Goal: Task Accomplishment & Management: Manage account settings

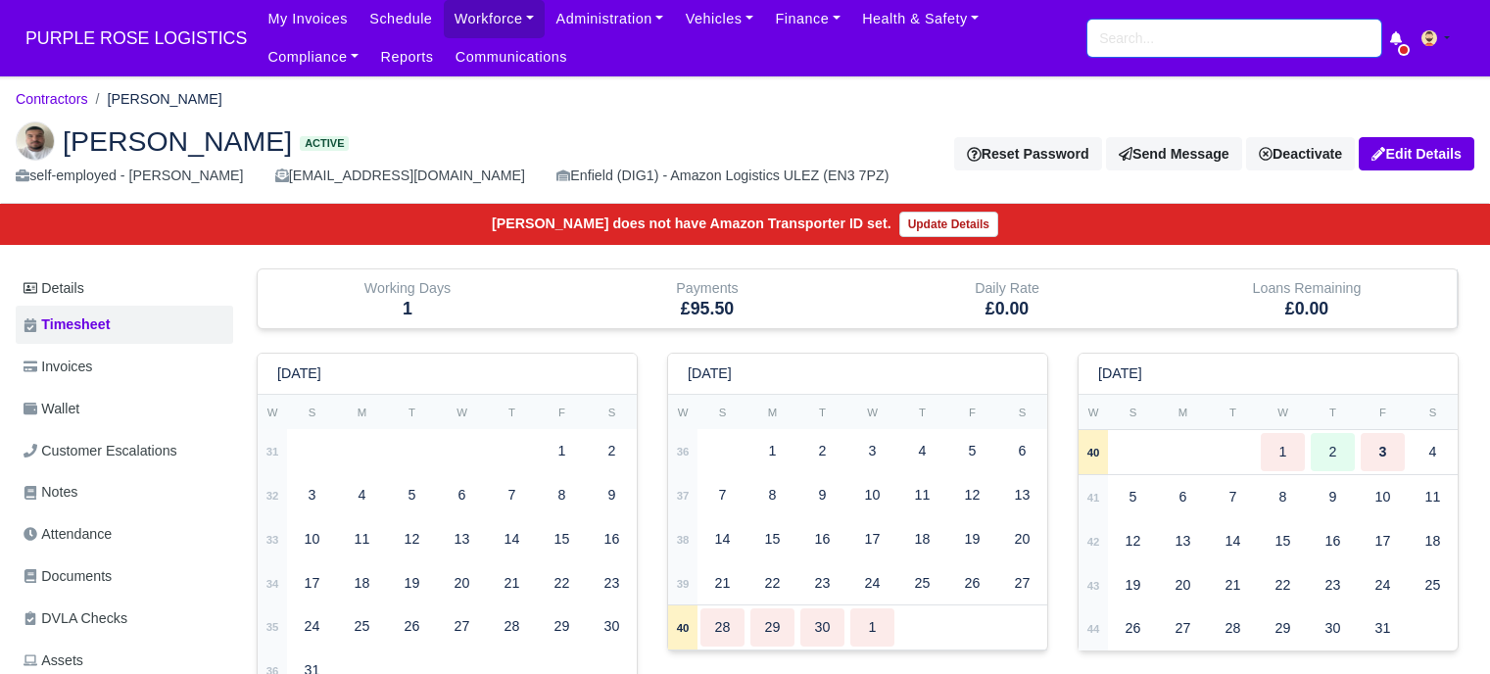
click at [1120, 33] on input "search" at bounding box center [1234, 38] width 294 height 37
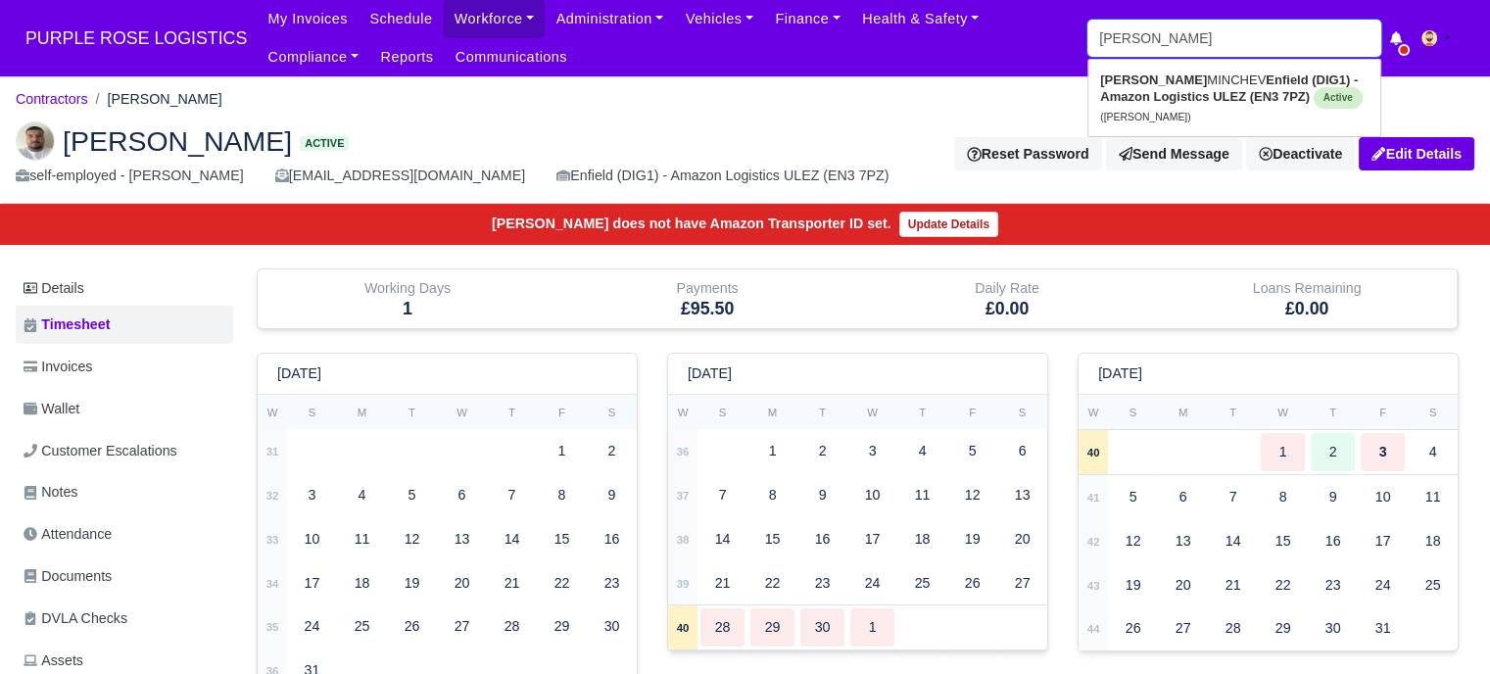
click at [1144, 38] on input "dancho" at bounding box center [1234, 38] width 294 height 37
type input "a"
type input "andre ch"
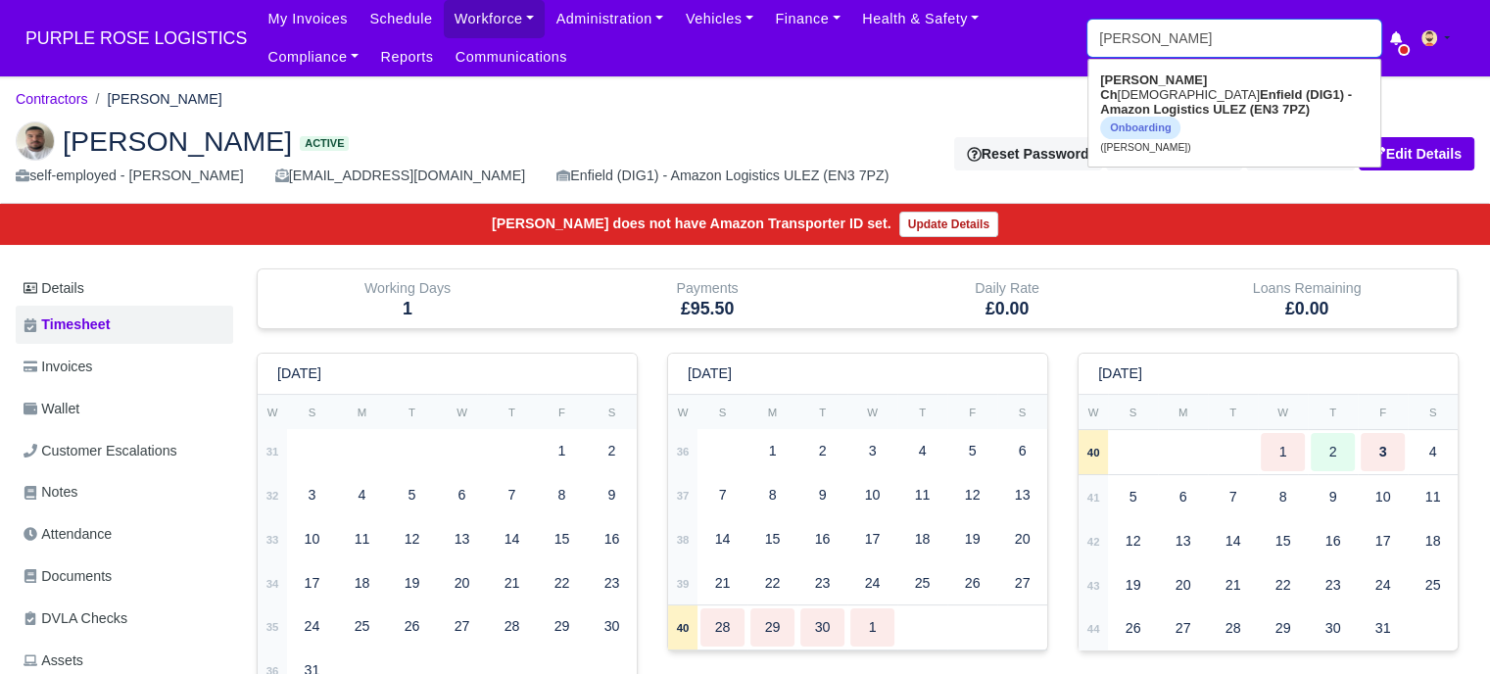
type input "andre christian"
click at [1153, 89] on link "Andre Ch ristian Enfield (DIG1) - Amazon Logistics ULEZ (EN3 7PZ) Onboarding (A…" at bounding box center [1234, 113] width 292 height 97
type input "[PERSON_NAME][DEMOGRAPHIC_DATA]"
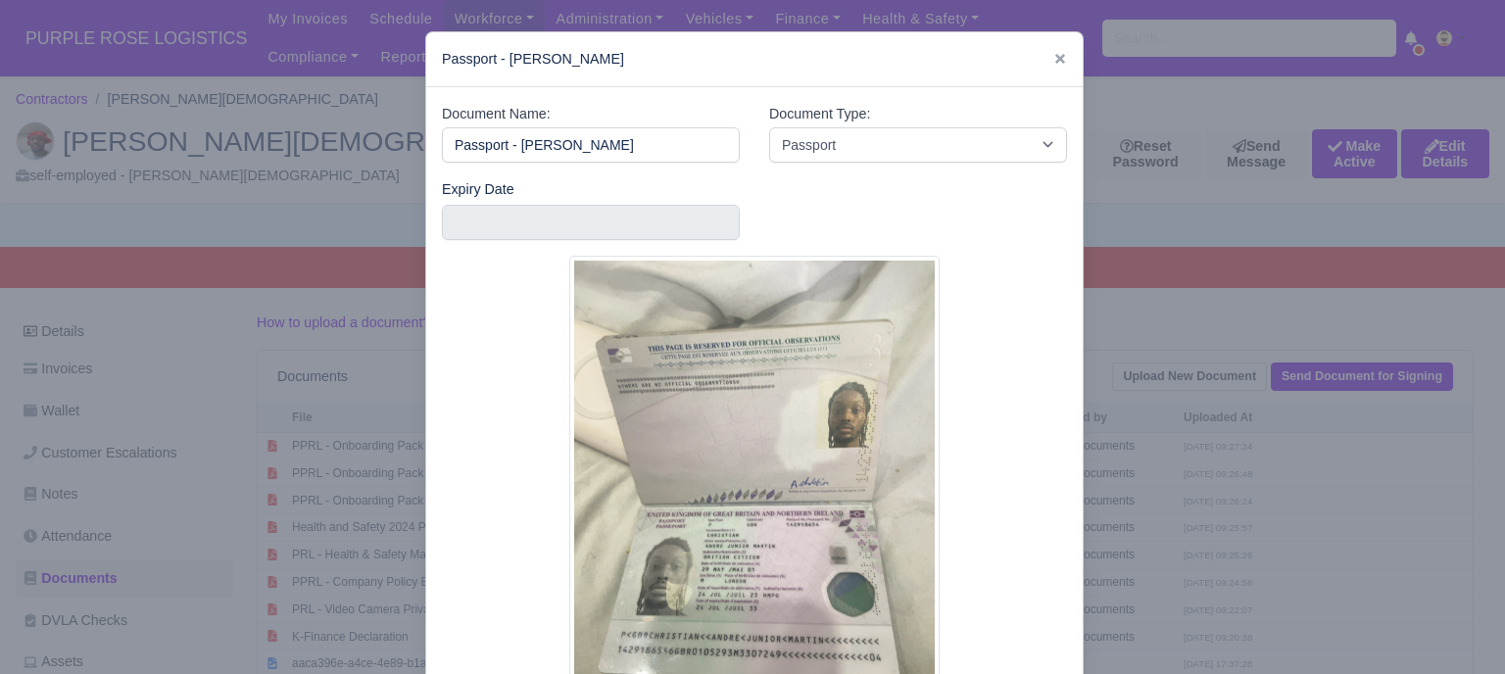
select select "passport"
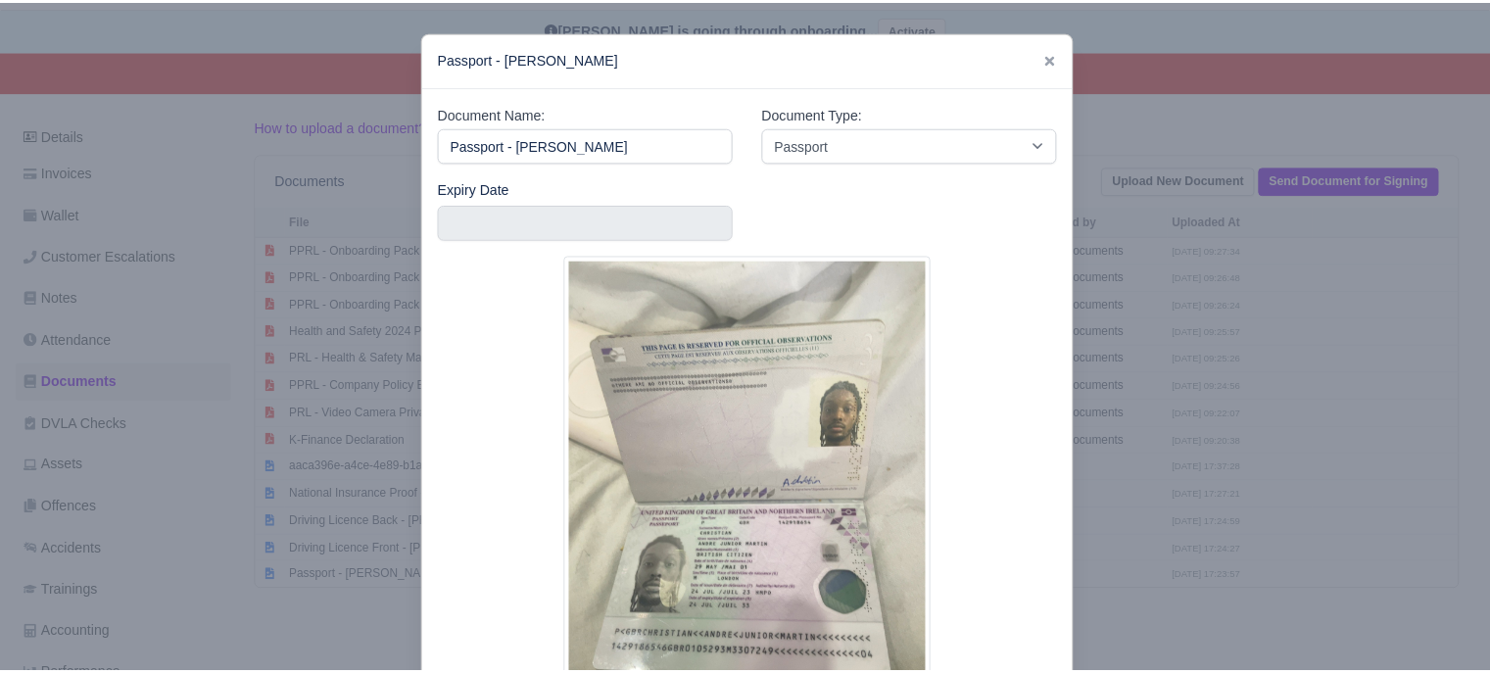
scroll to position [98, 0]
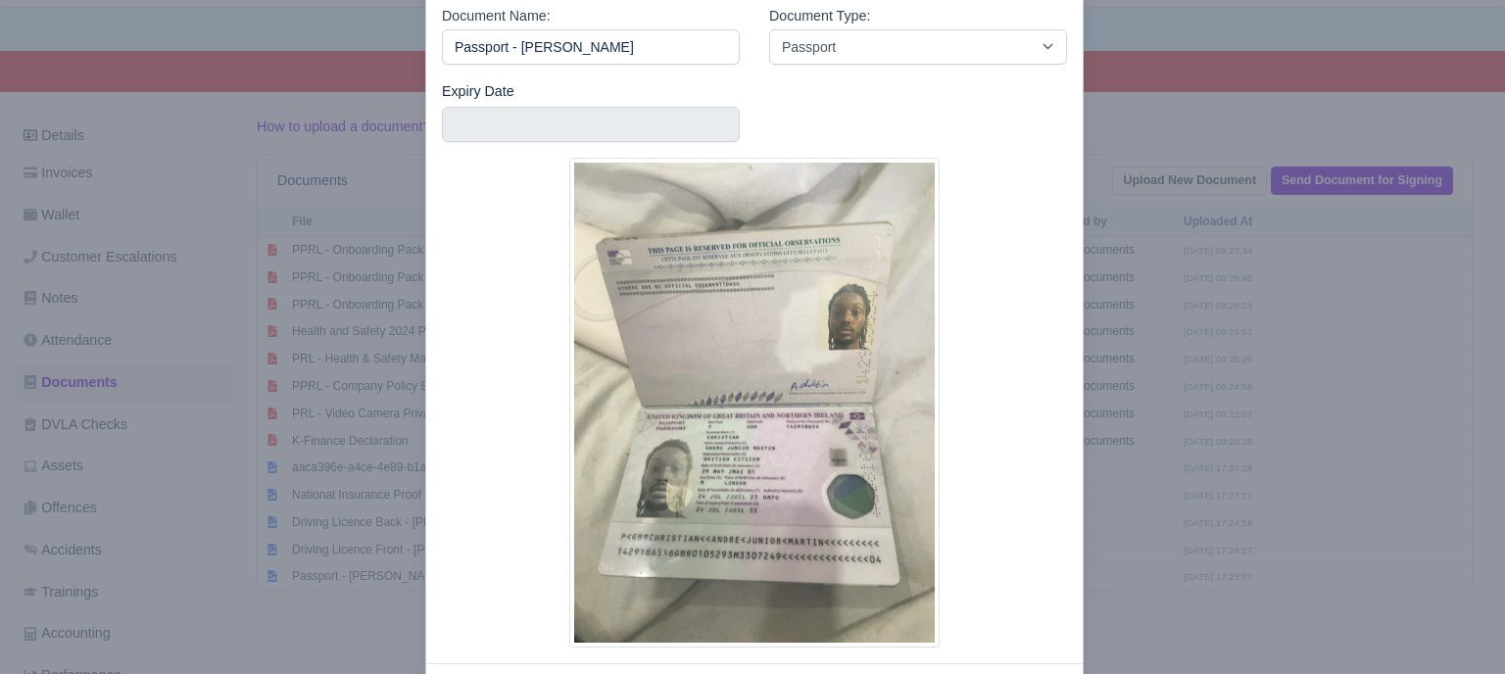
click at [1187, 366] on div at bounding box center [752, 337] width 1505 height 674
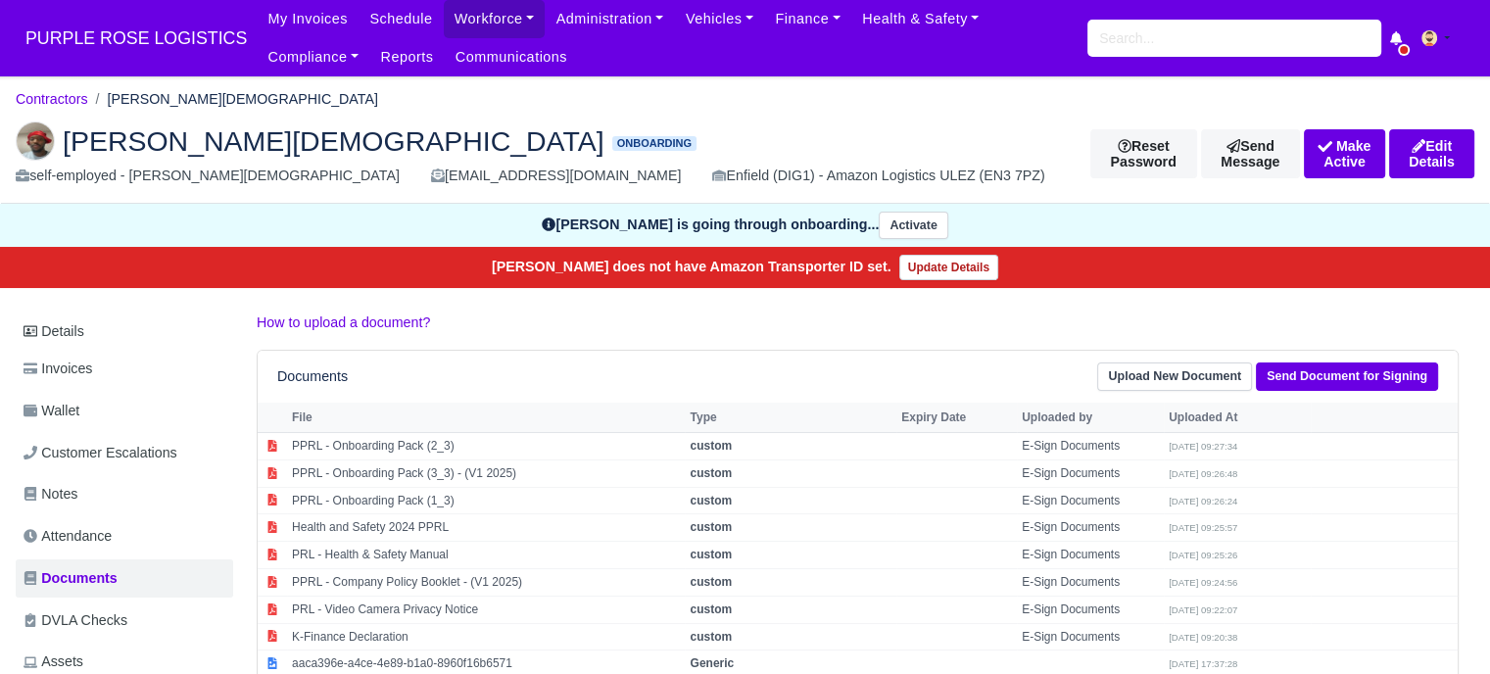
scroll to position [0, 0]
click at [1313, 153] on button "Make Active" at bounding box center [1344, 153] width 81 height 49
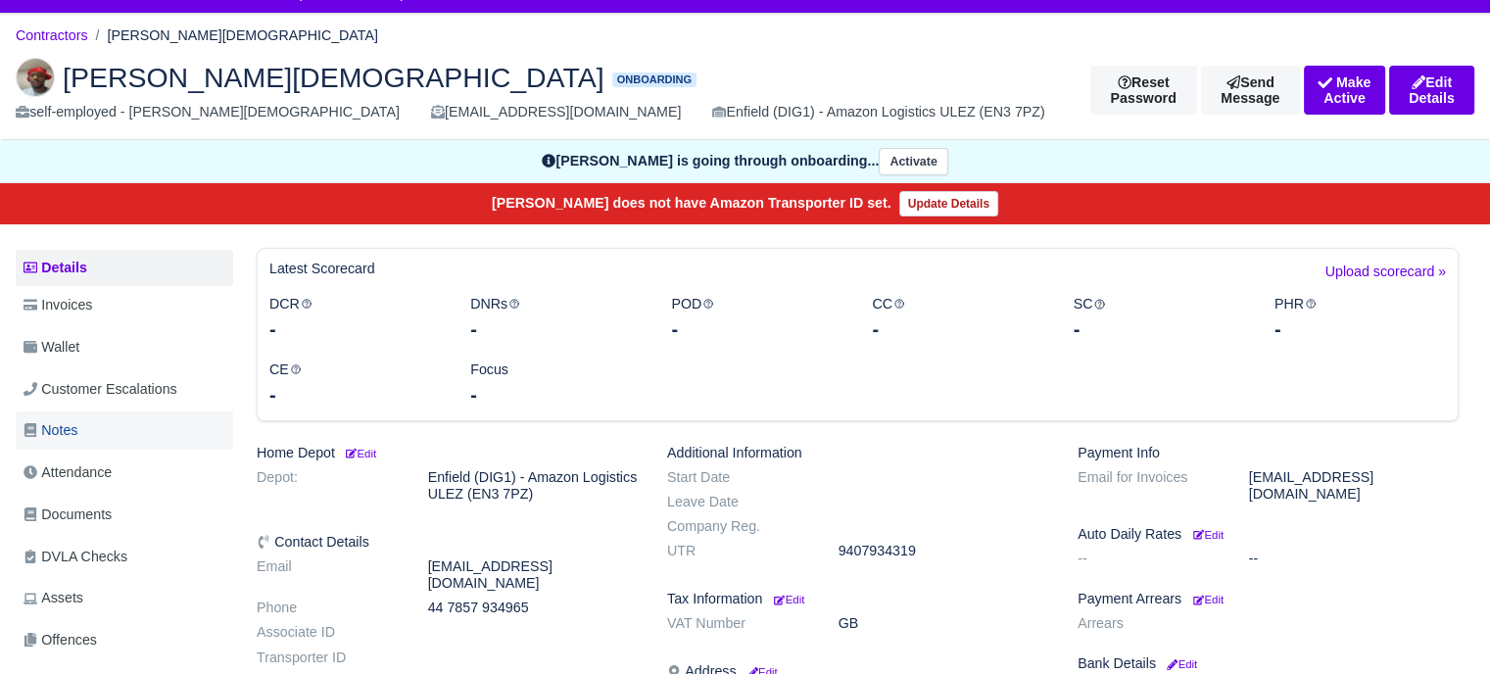
scroll to position [98, 0]
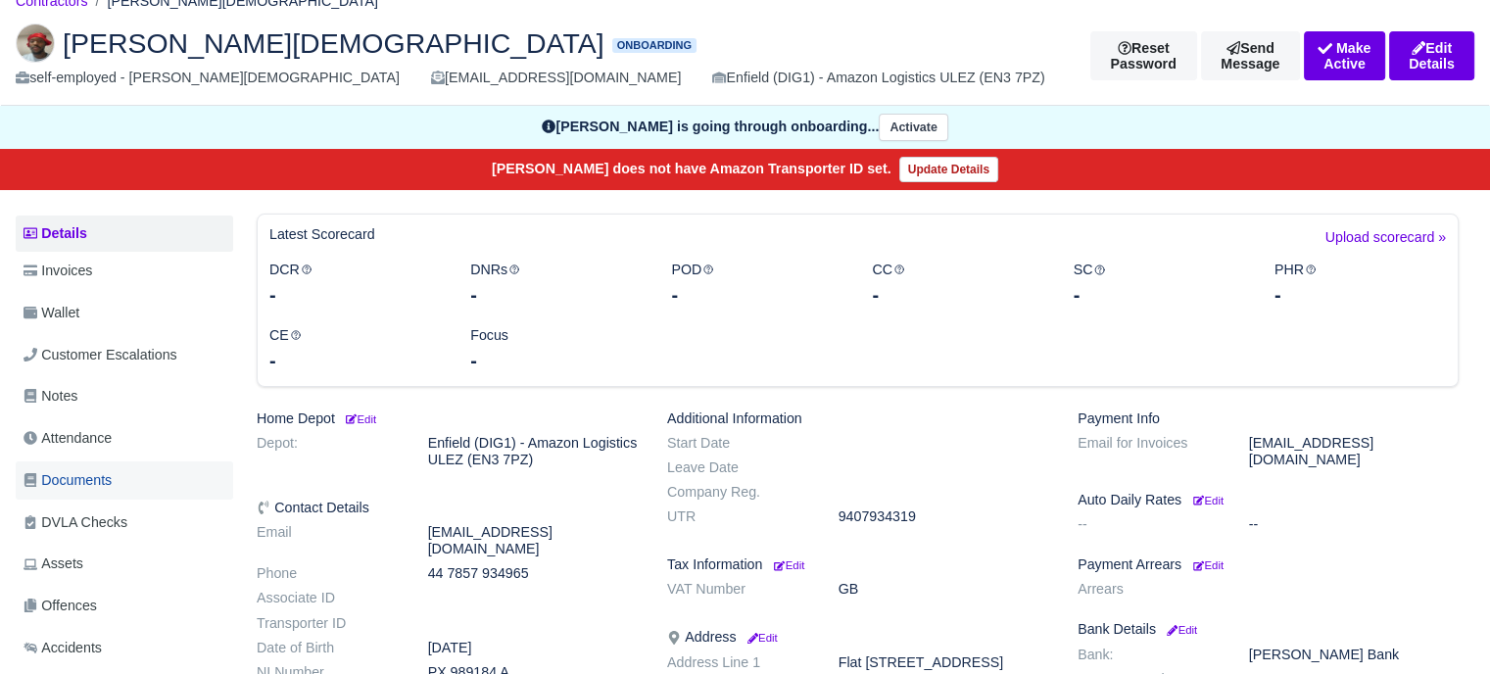
click at [83, 476] on span "Documents" at bounding box center [68, 480] width 88 height 23
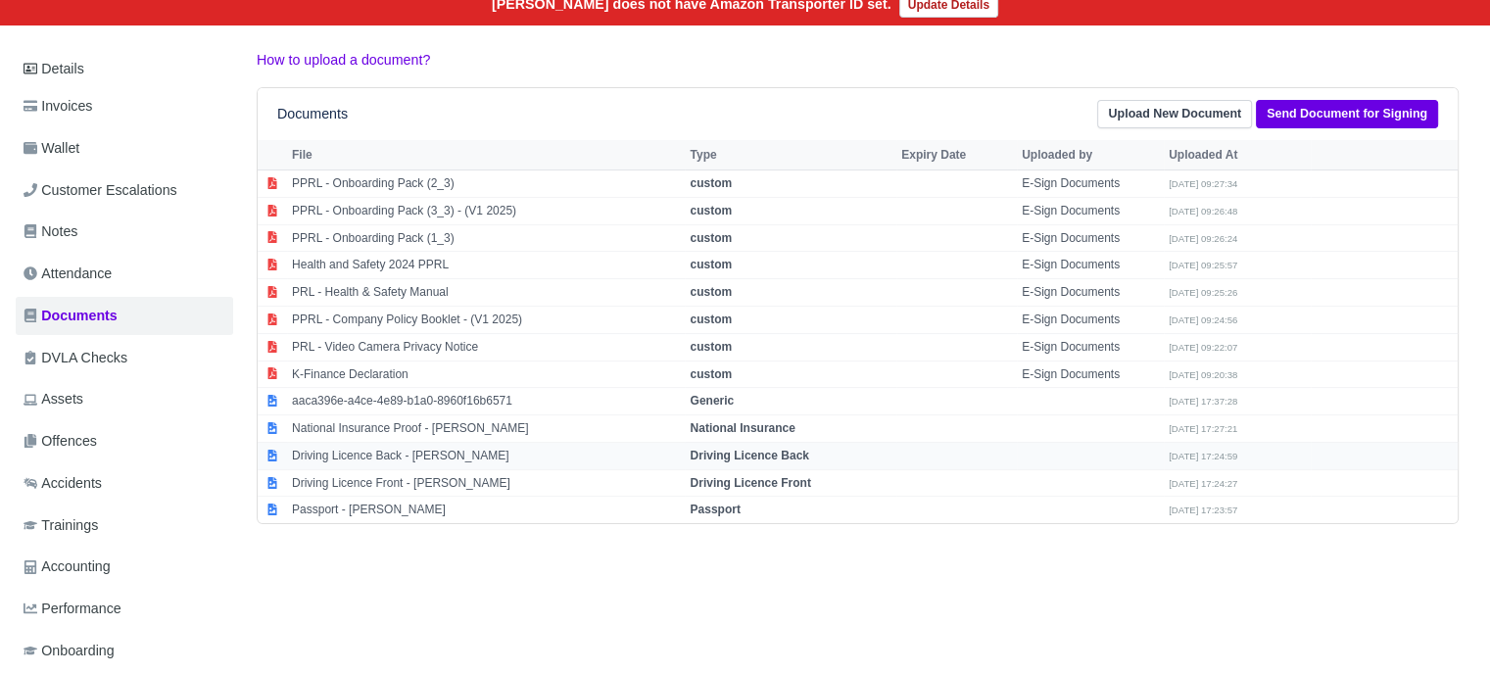
scroll to position [294, 0]
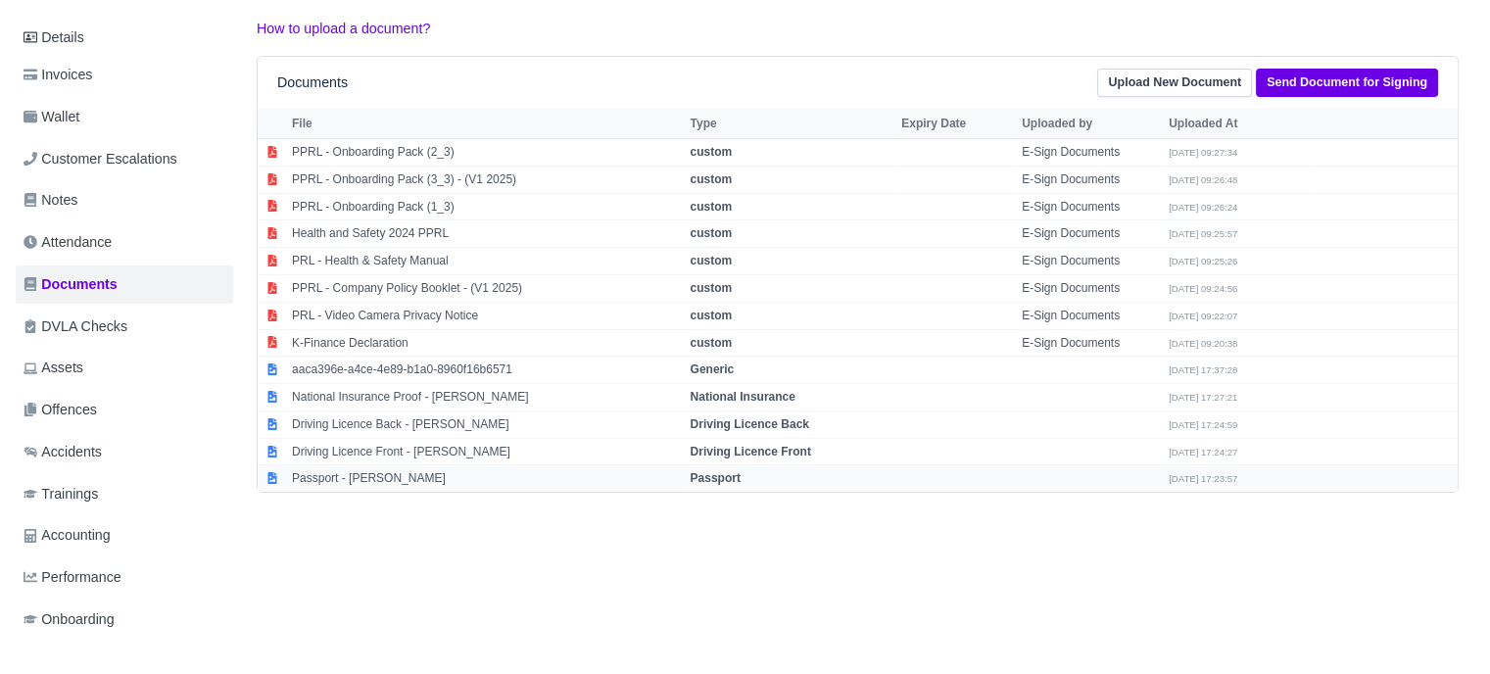
click at [700, 471] on strong "Passport" at bounding box center [715, 478] width 50 height 14
select select "passport"
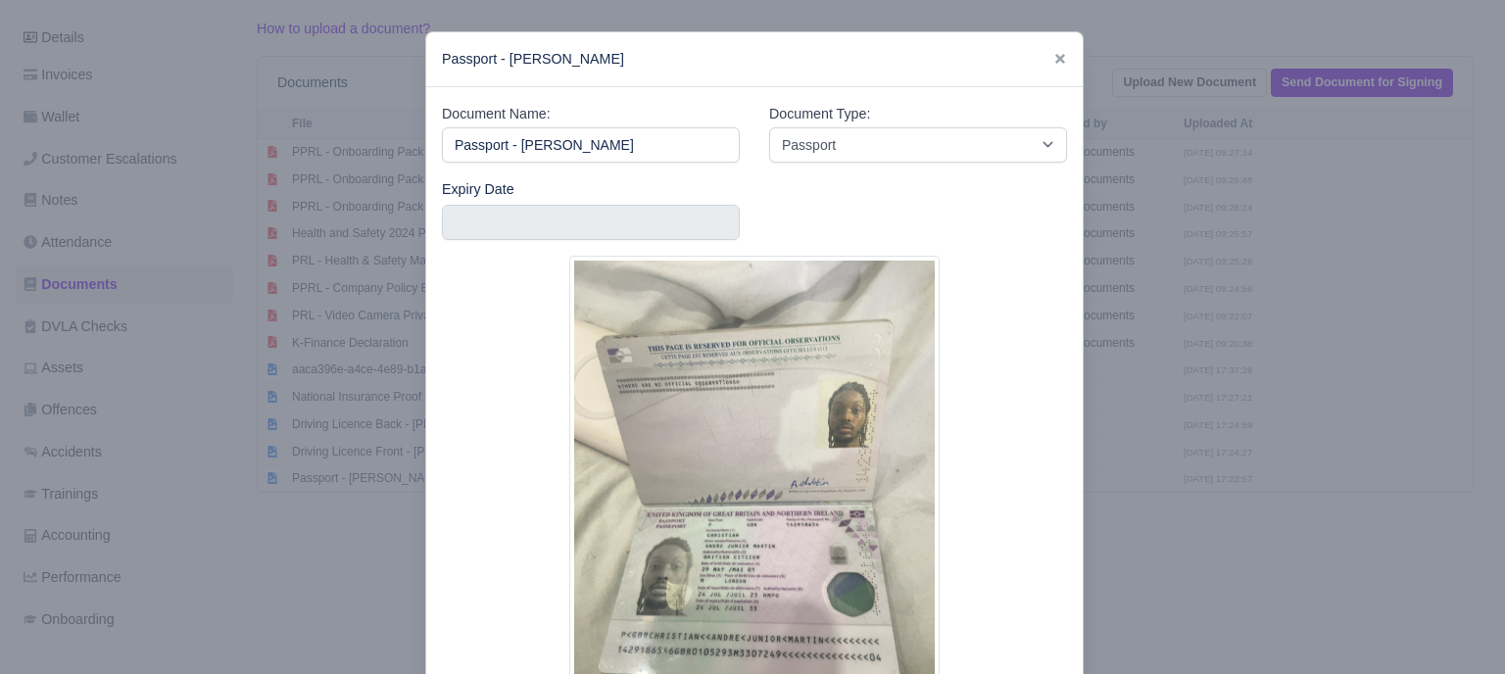
click at [1131, 461] on div at bounding box center [752, 337] width 1505 height 674
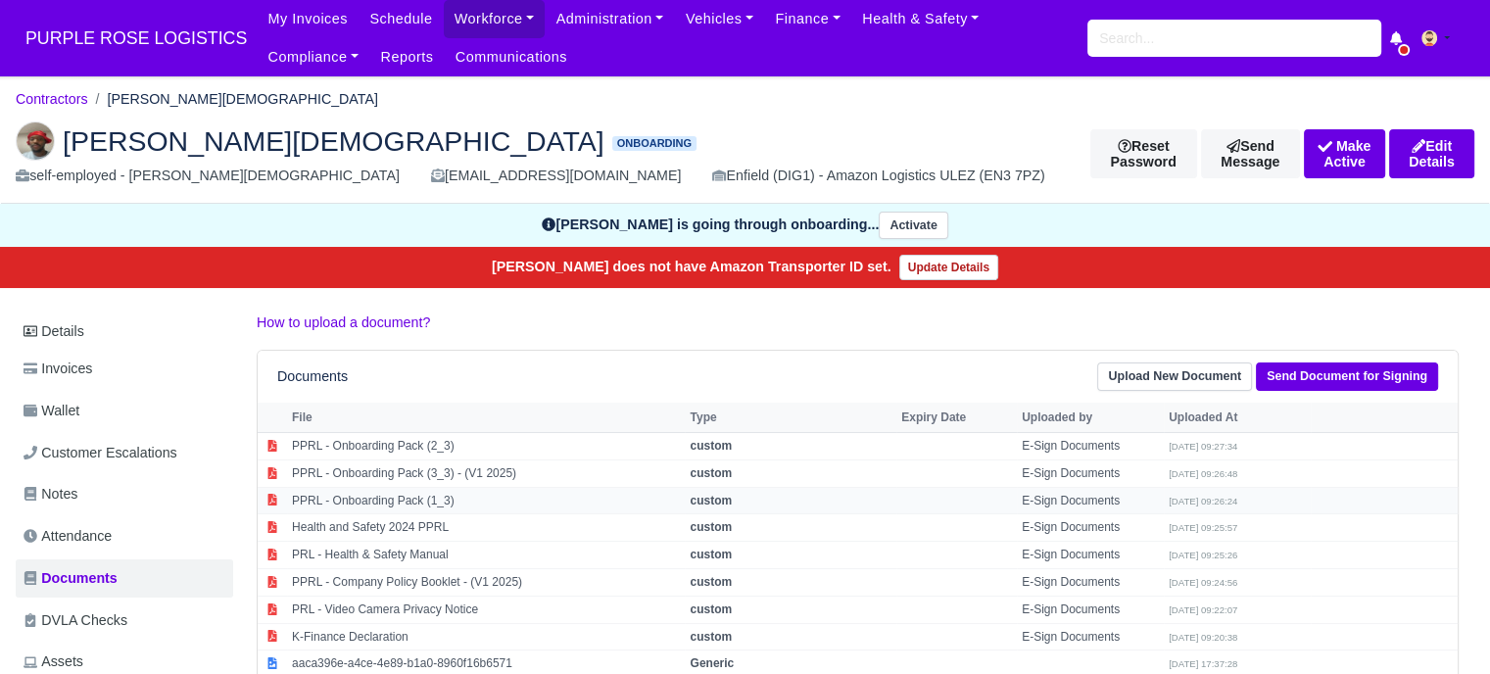
scroll to position [0, 0]
click at [86, 327] on link "Details" at bounding box center [124, 332] width 217 height 36
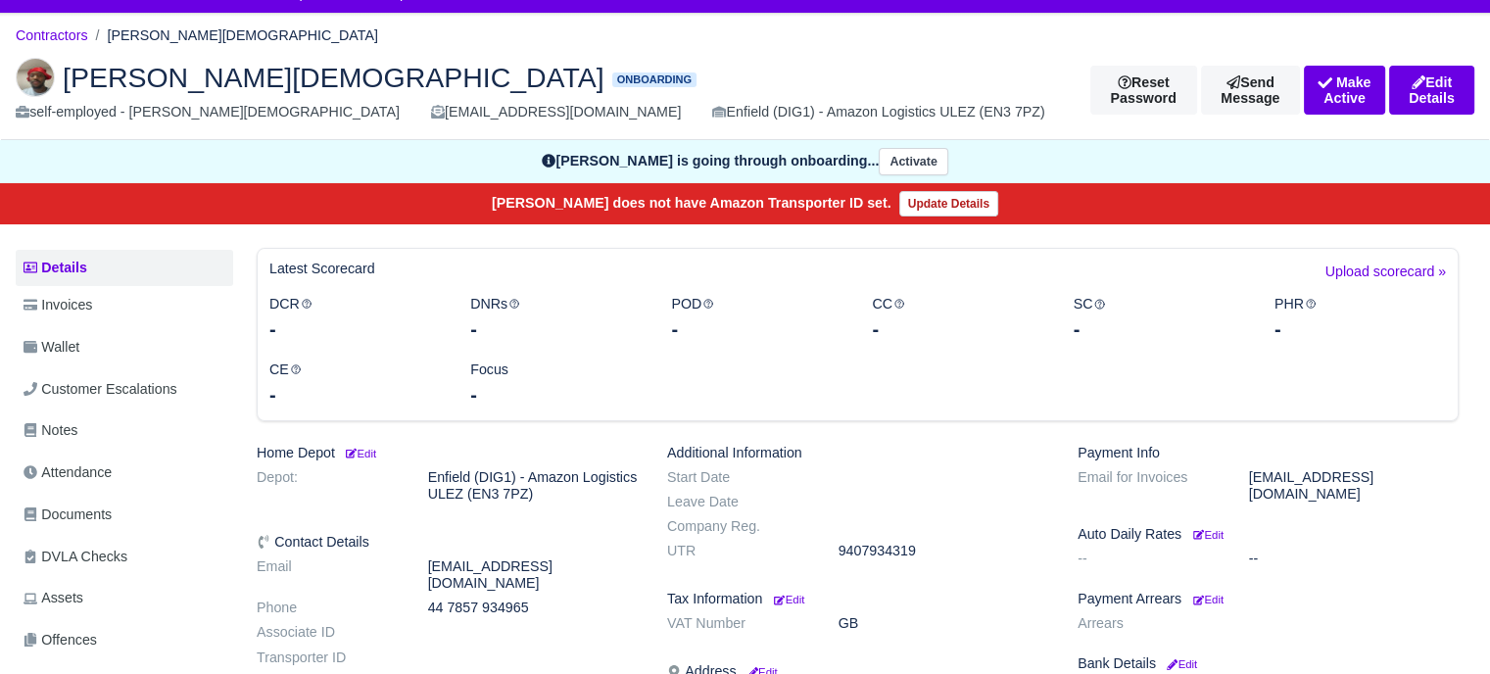
scroll to position [196, 0]
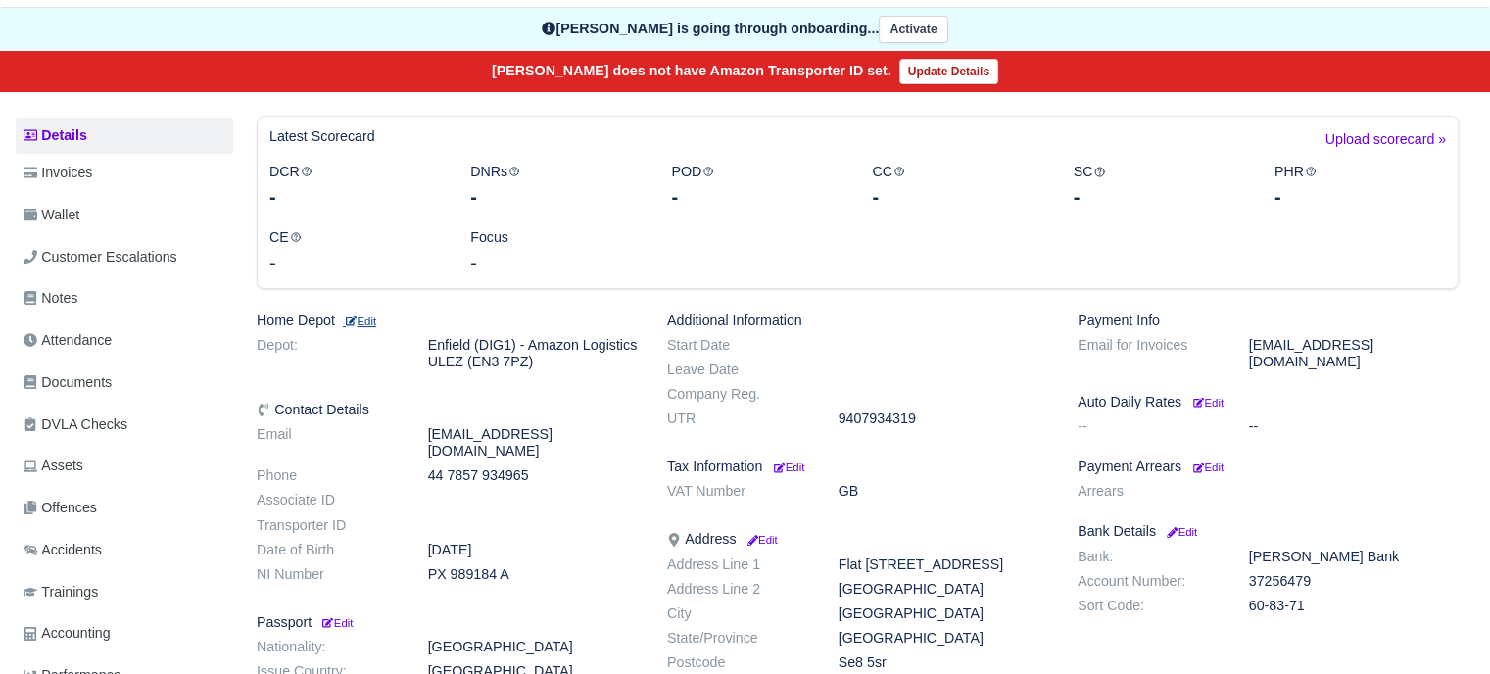
click at [376, 316] on small "Edit" at bounding box center [359, 321] width 33 height 12
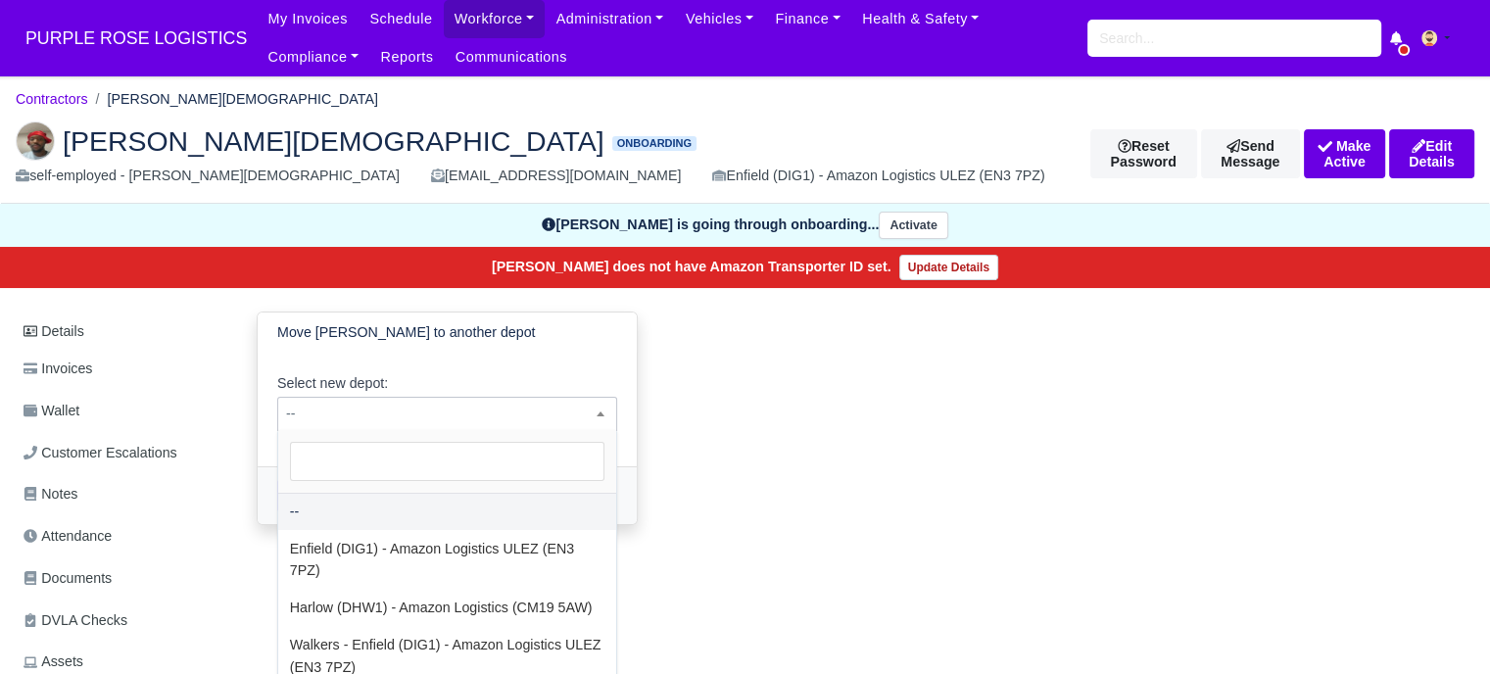
click at [462, 414] on span "--" at bounding box center [447, 414] width 338 height 24
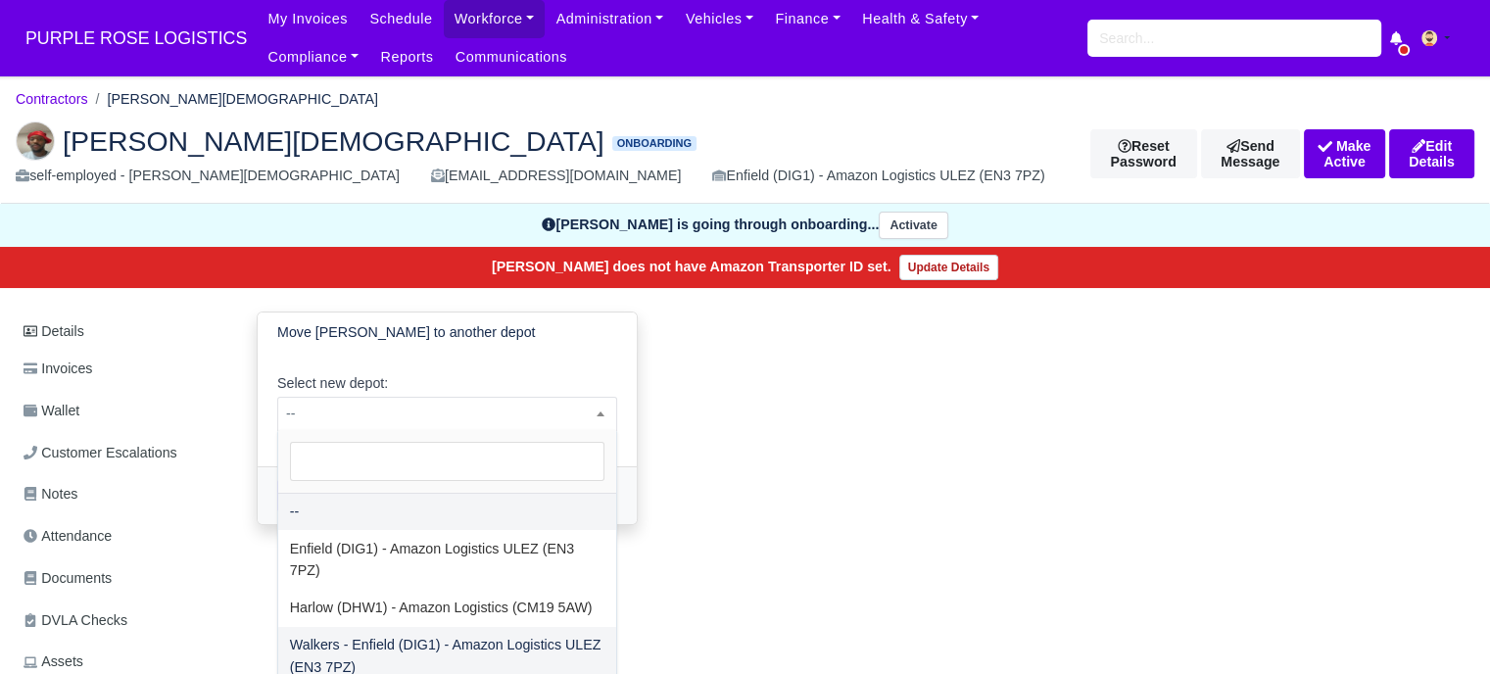
drag, startPoint x: 361, startPoint y: 622, endPoint x: 343, endPoint y: 567, distance: 57.6
select select "5"
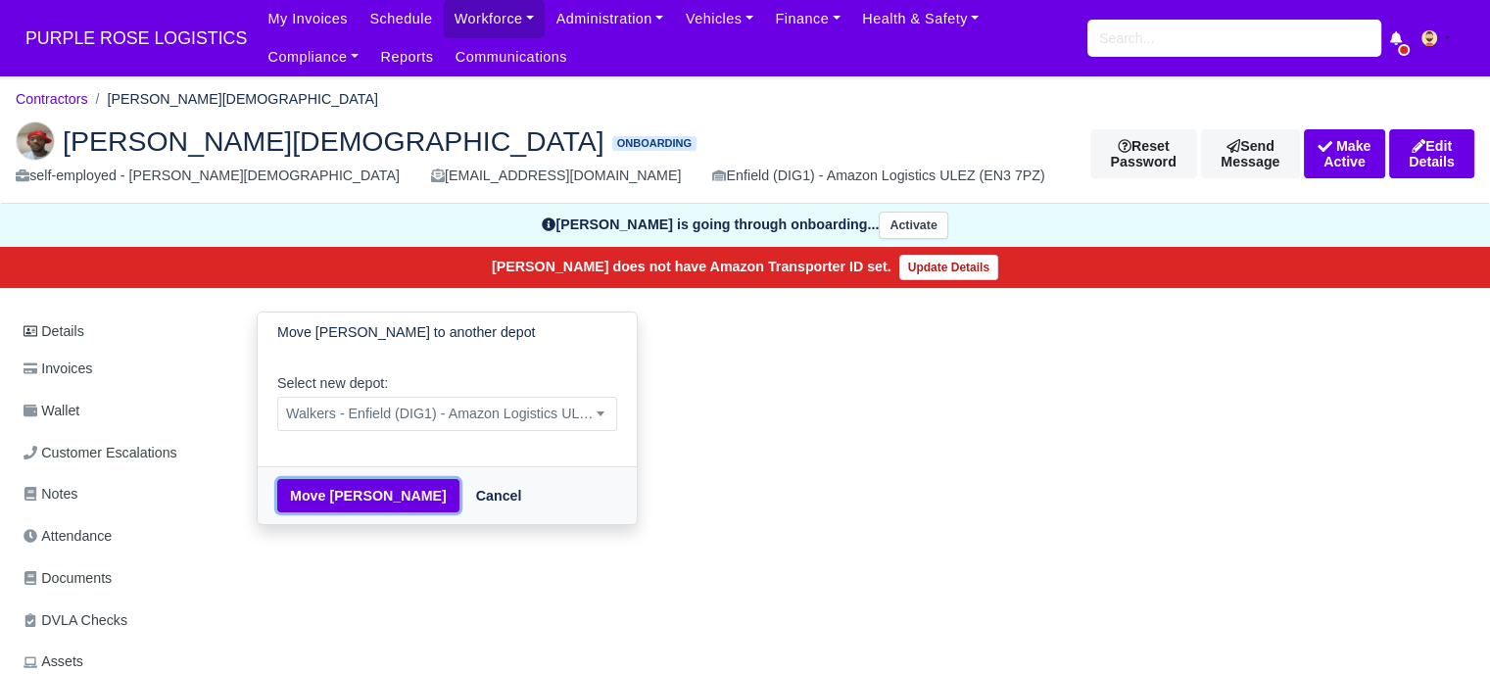
click at [355, 490] on button "Move [PERSON_NAME]" at bounding box center [368, 495] width 182 height 33
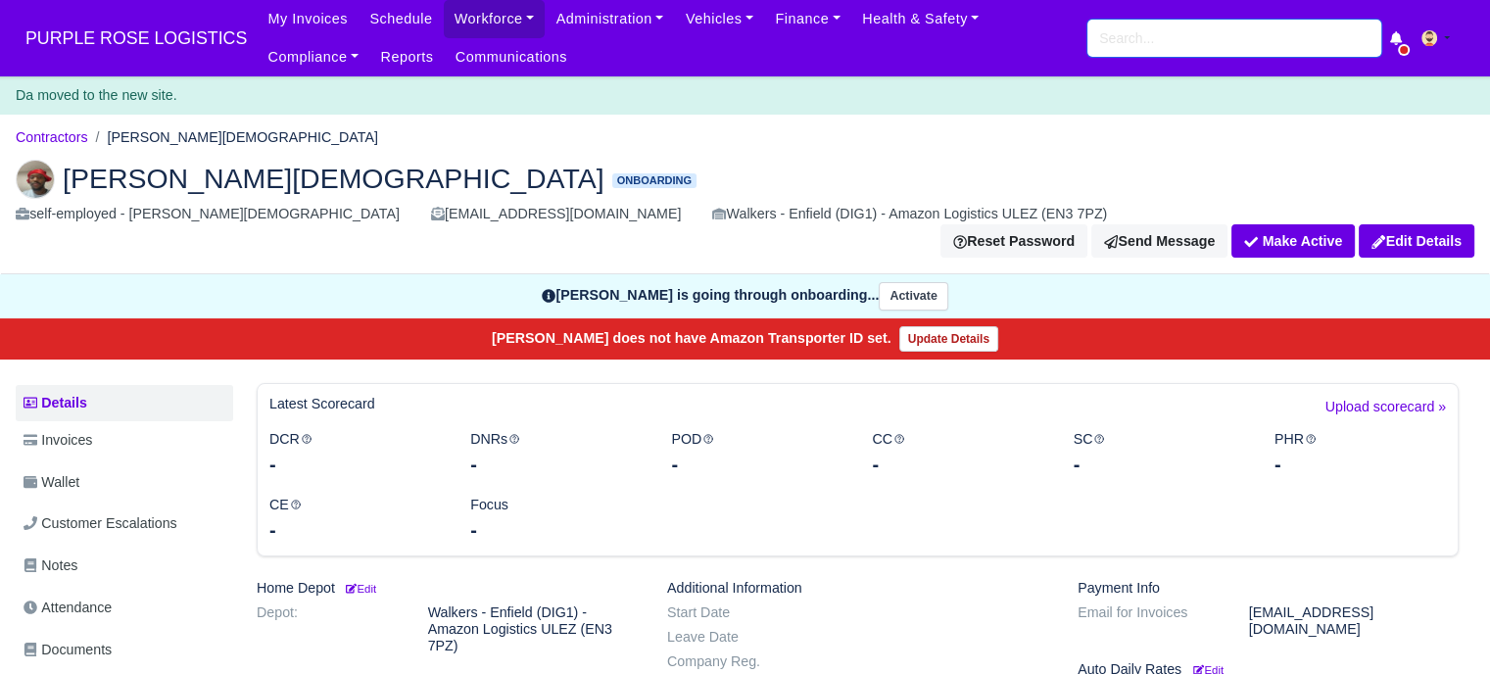
click at [1125, 29] on input "search" at bounding box center [1234, 38] width 294 height 37
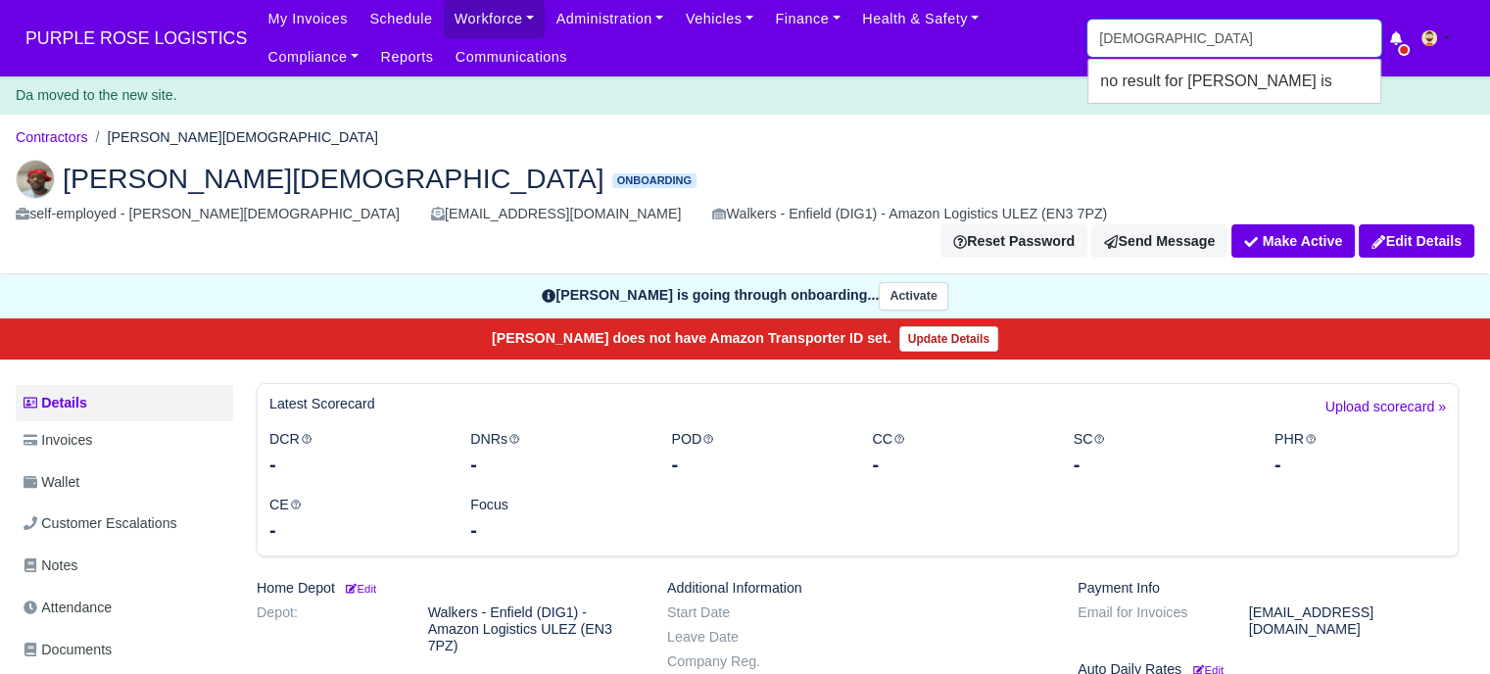
type input "muham"
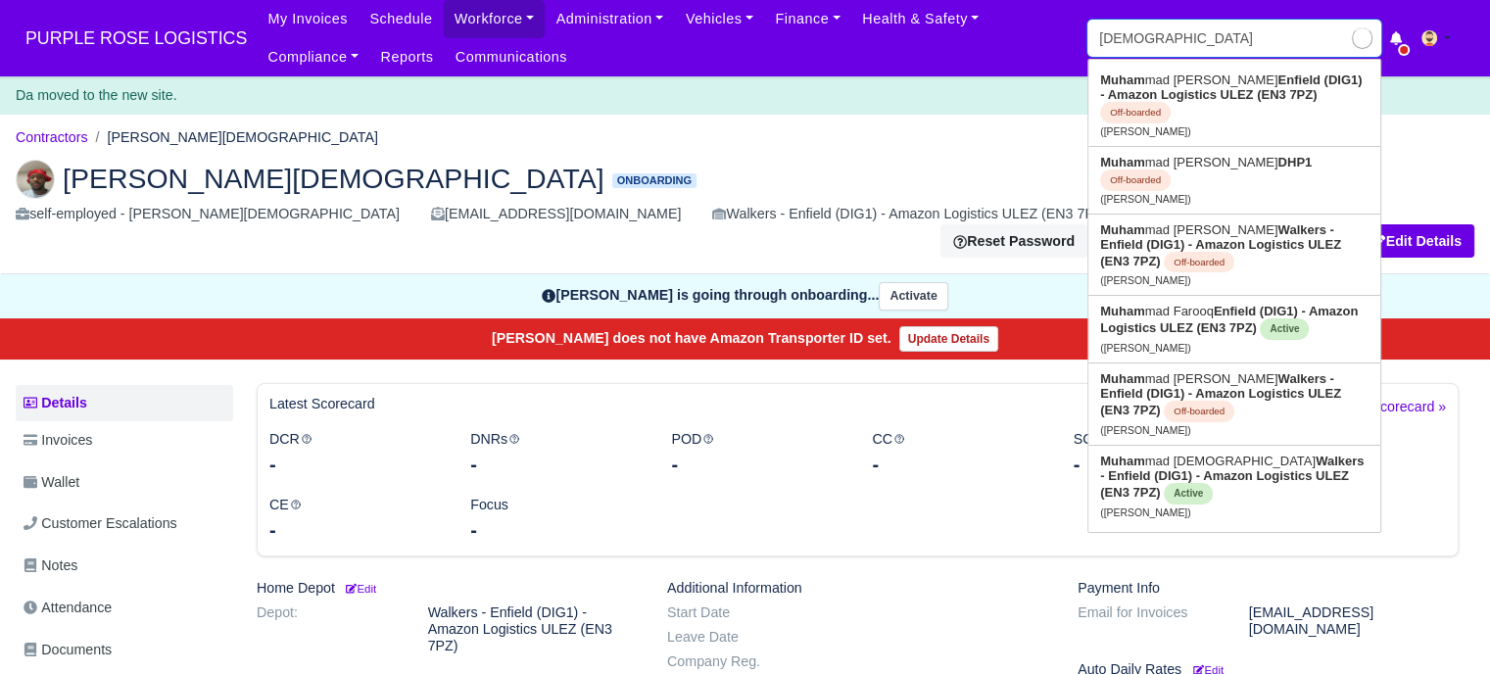
type input "muhammad Khuram"
type input "muhame"
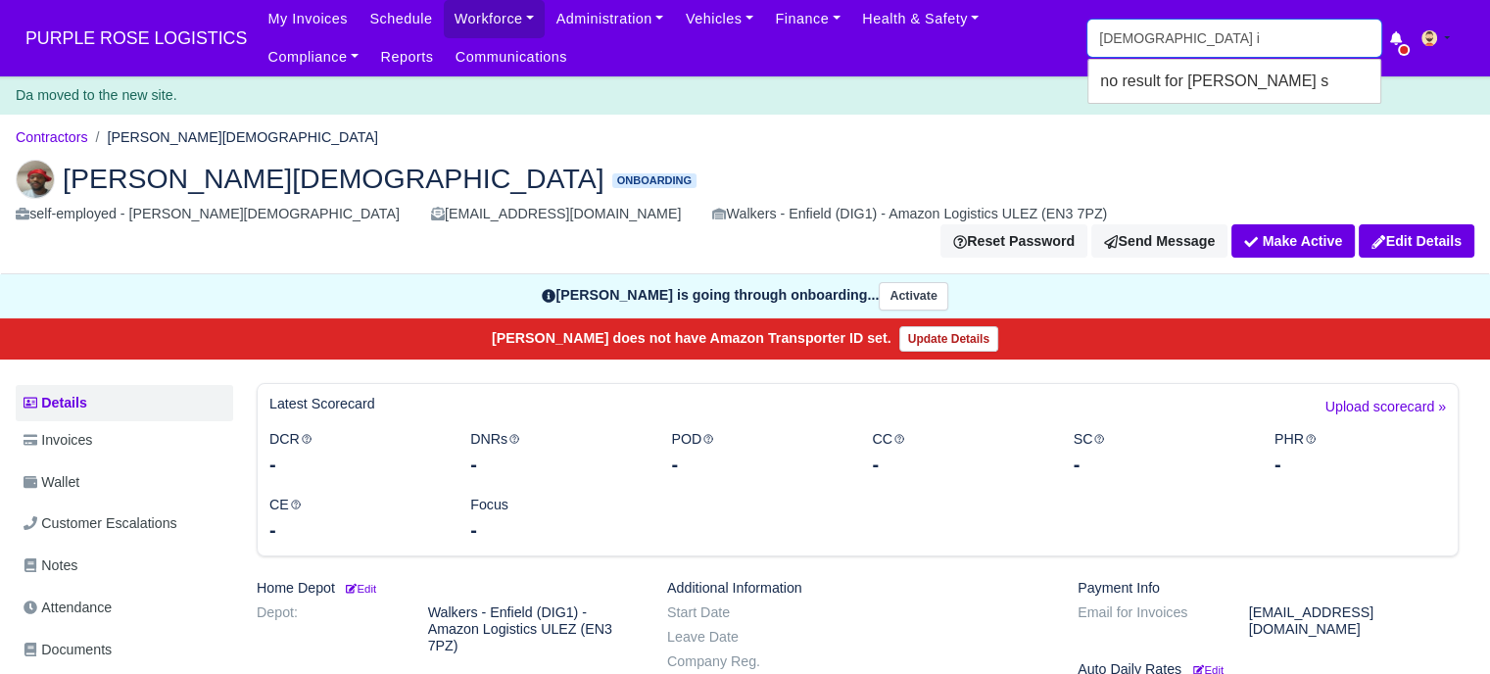
type input "muhamed is"
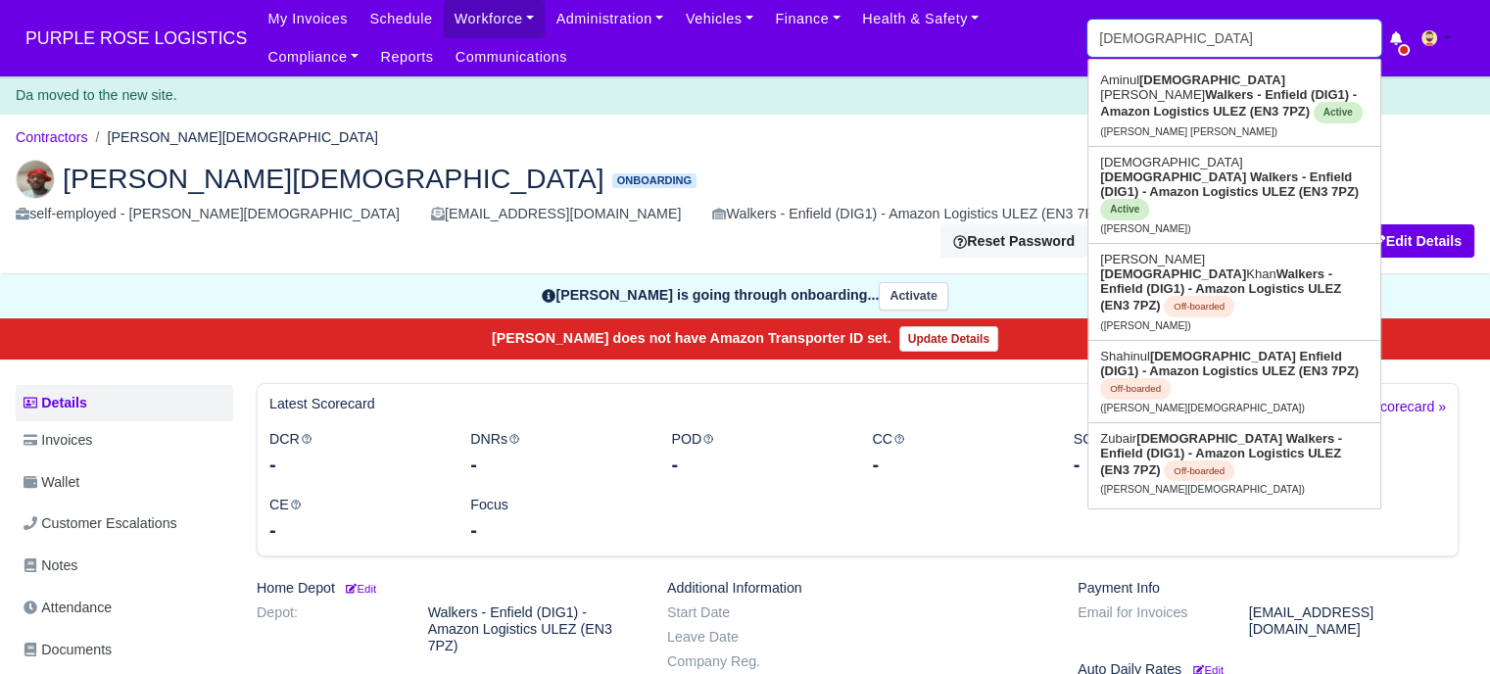
click at [1183, 22] on input "islam" at bounding box center [1234, 38] width 294 height 37
click at [1183, 23] on input "islam" at bounding box center [1234, 38] width 294 height 37
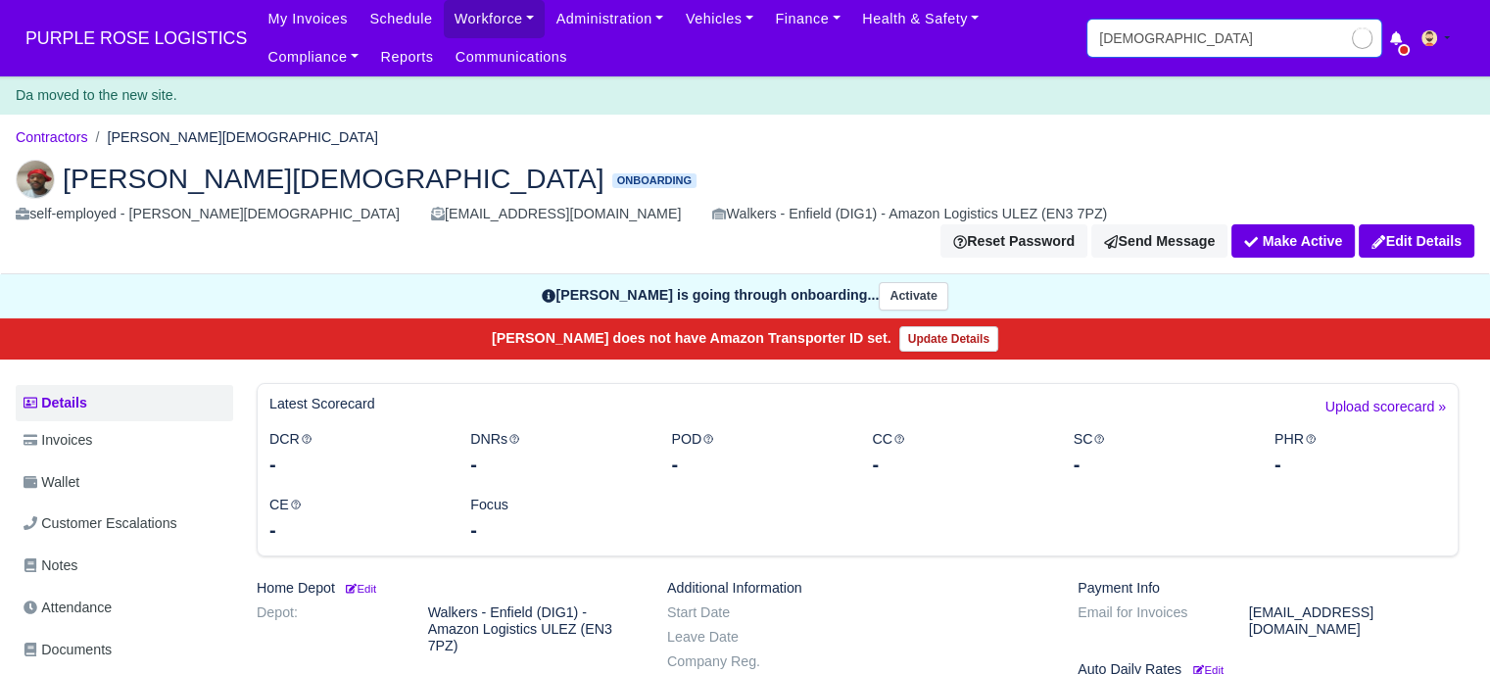
type input "muhammed"
type input "muhammed Turan"
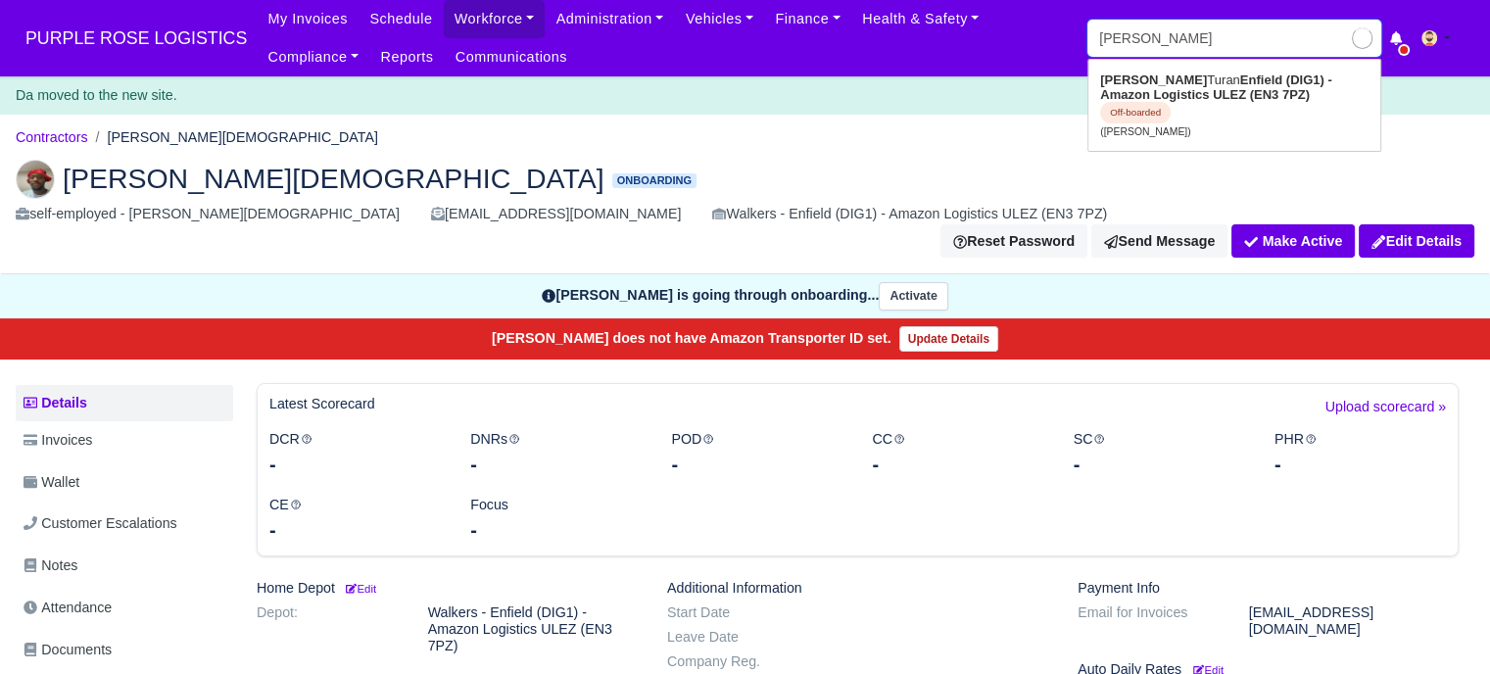
type input "muhammed i"
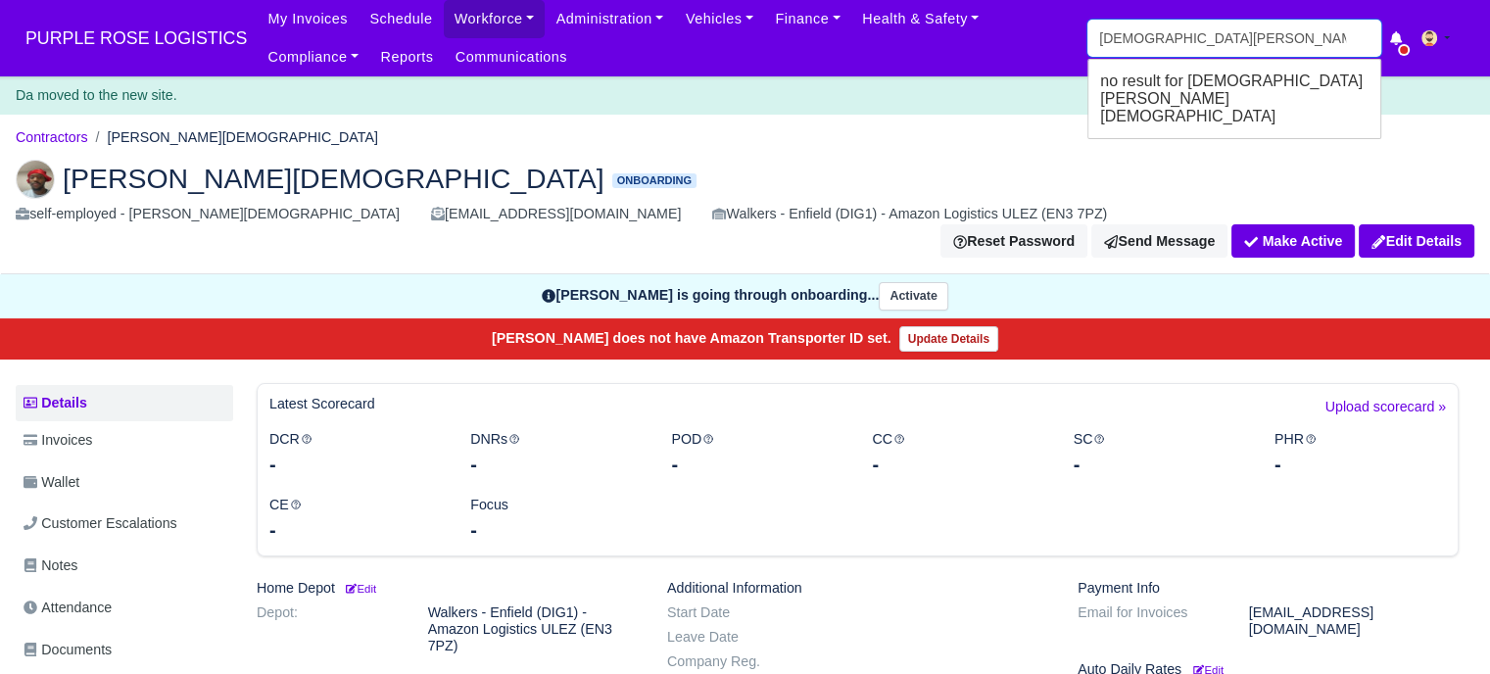
click at [1162, 39] on input "muhammed islam" at bounding box center [1234, 38] width 294 height 37
type input "muhammad islam"
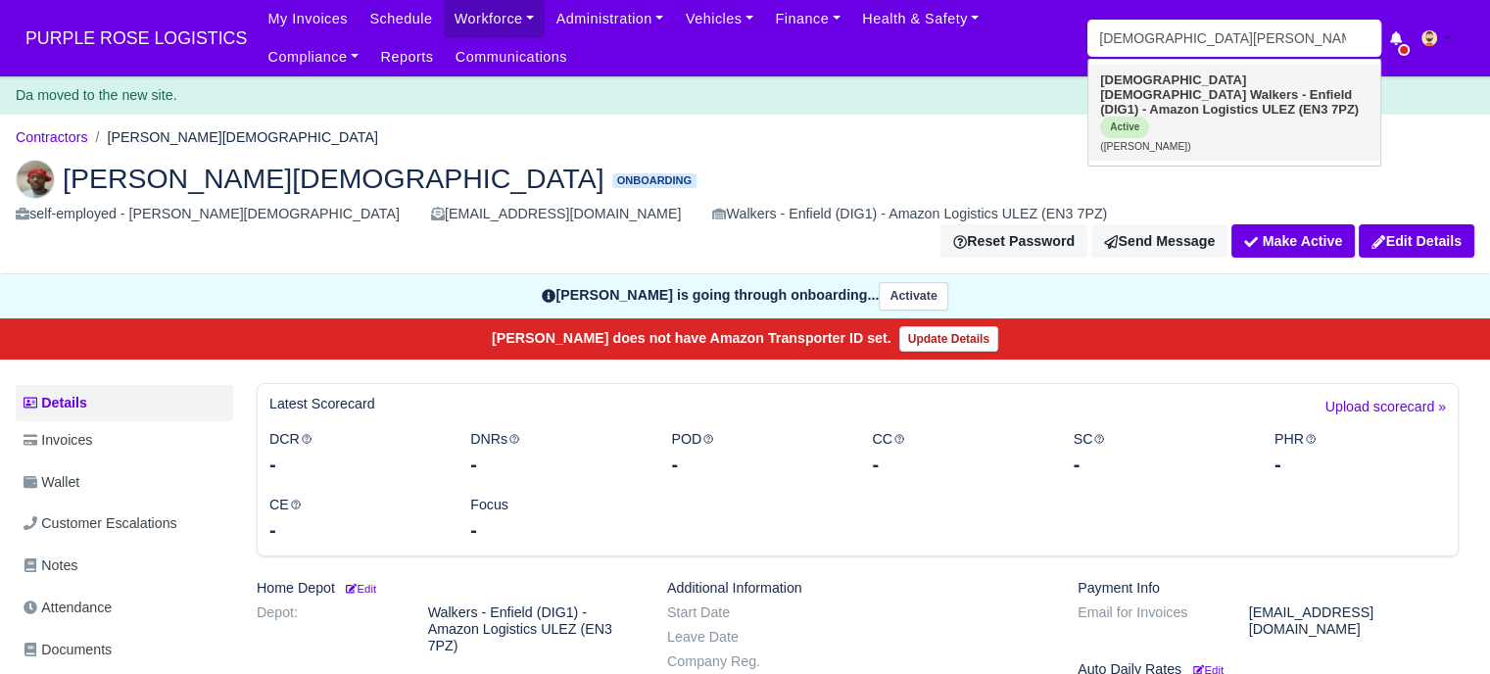
click at [1191, 87] on link "Muhammad Islam Walkers - Enfield (DIG1) - Amazon Logistics ULEZ (EN3 7PZ) Activ…" at bounding box center [1234, 113] width 292 height 96
type input "Muhammad Islam"
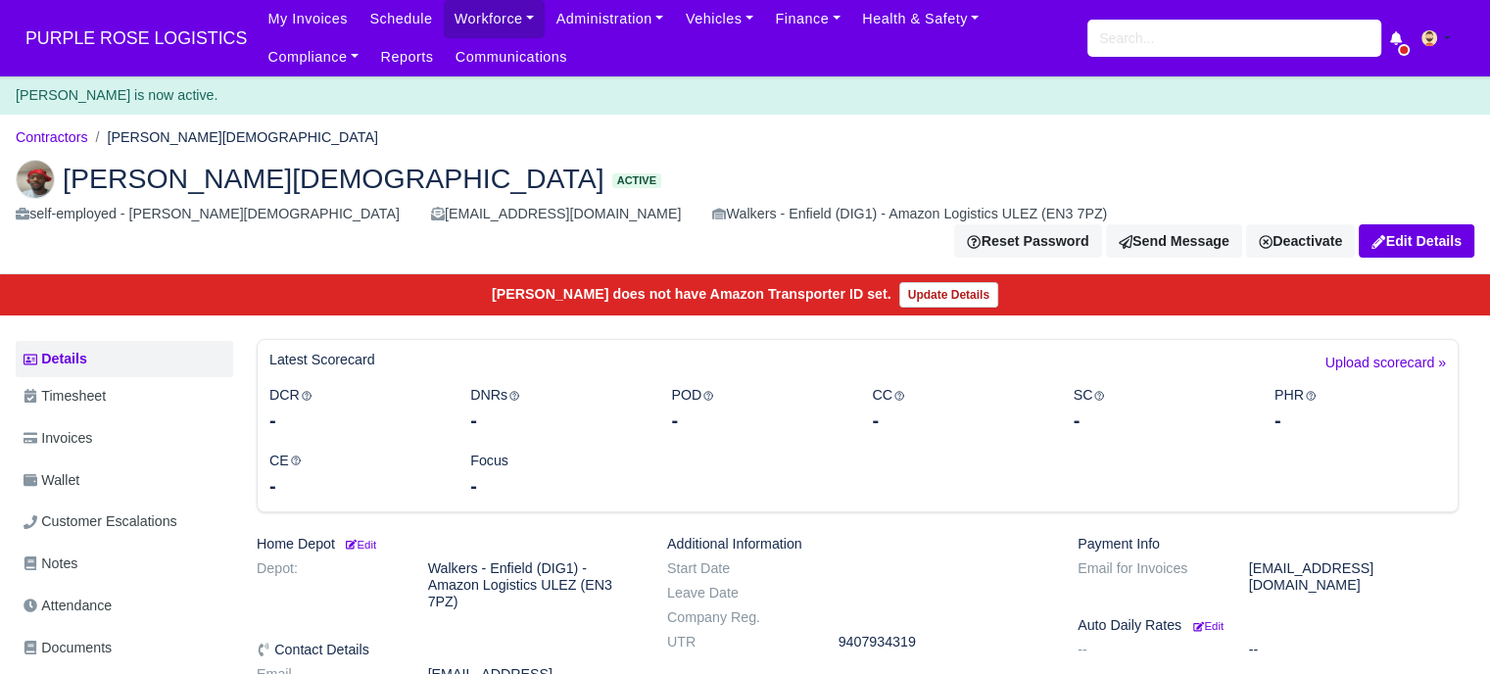
click at [147, 41] on span "PURPLE ROSE LOGISTICS" at bounding box center [136, 38] width 241 height 39
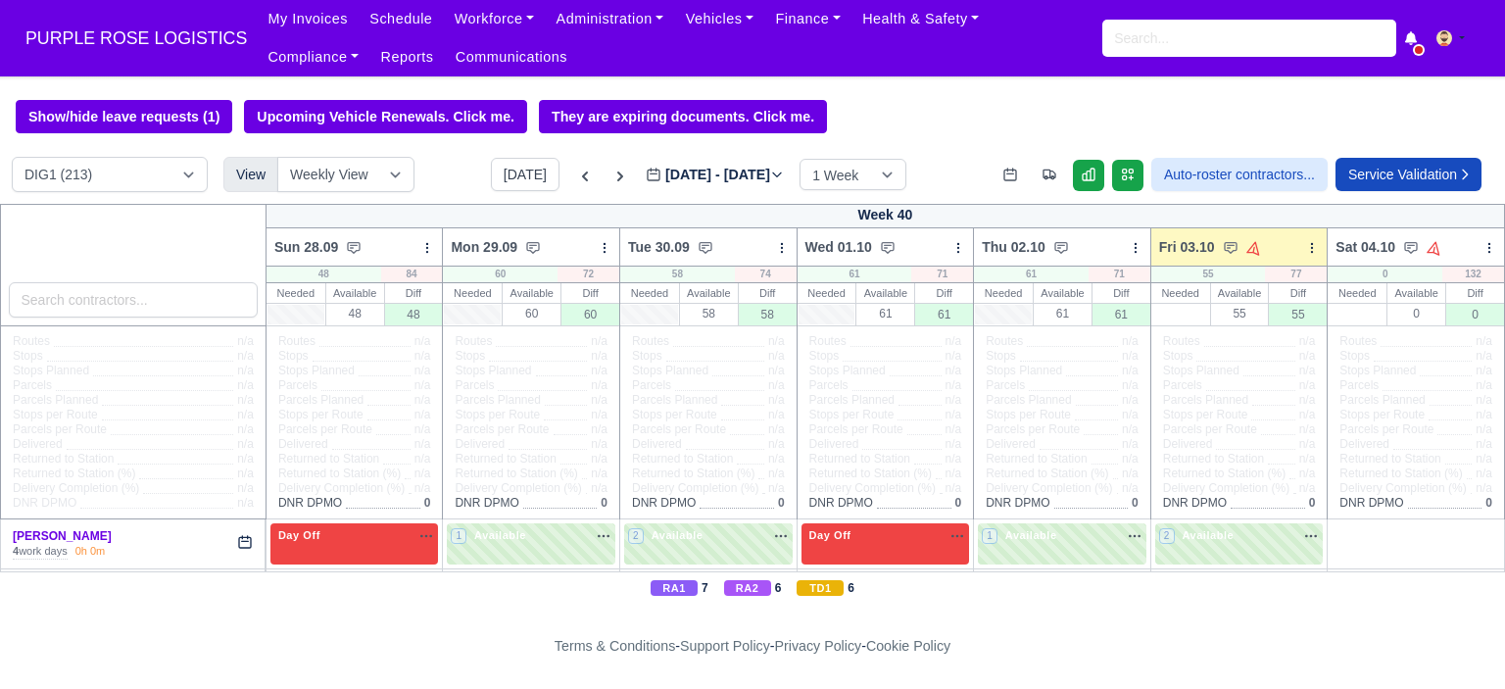
select select "5"
click at [12, 159] on select "DIG1 (213) DAK1 (1) GIMD (81)" at bounding box center [110, 174] width 196 height 35
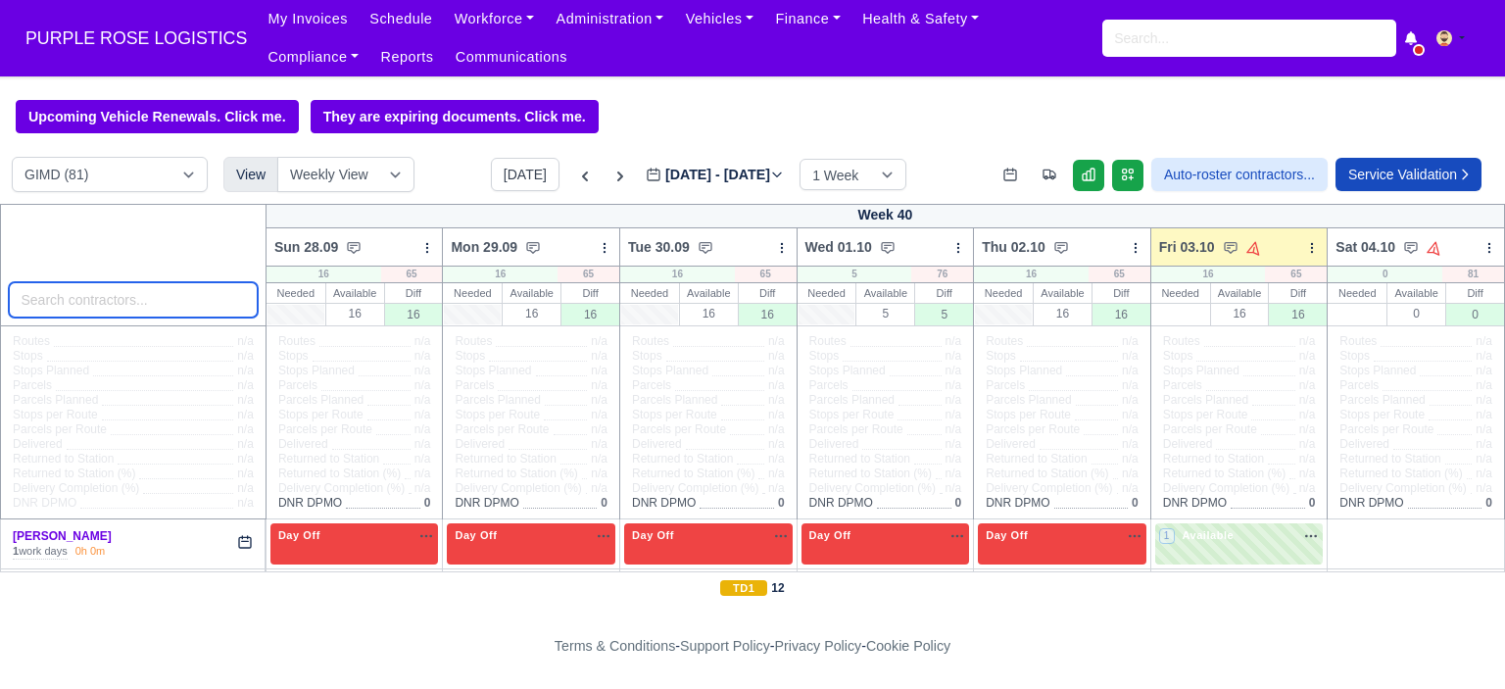
click at [97, 305] on input "search" at bounding box center [133, 299] width 249 height 35
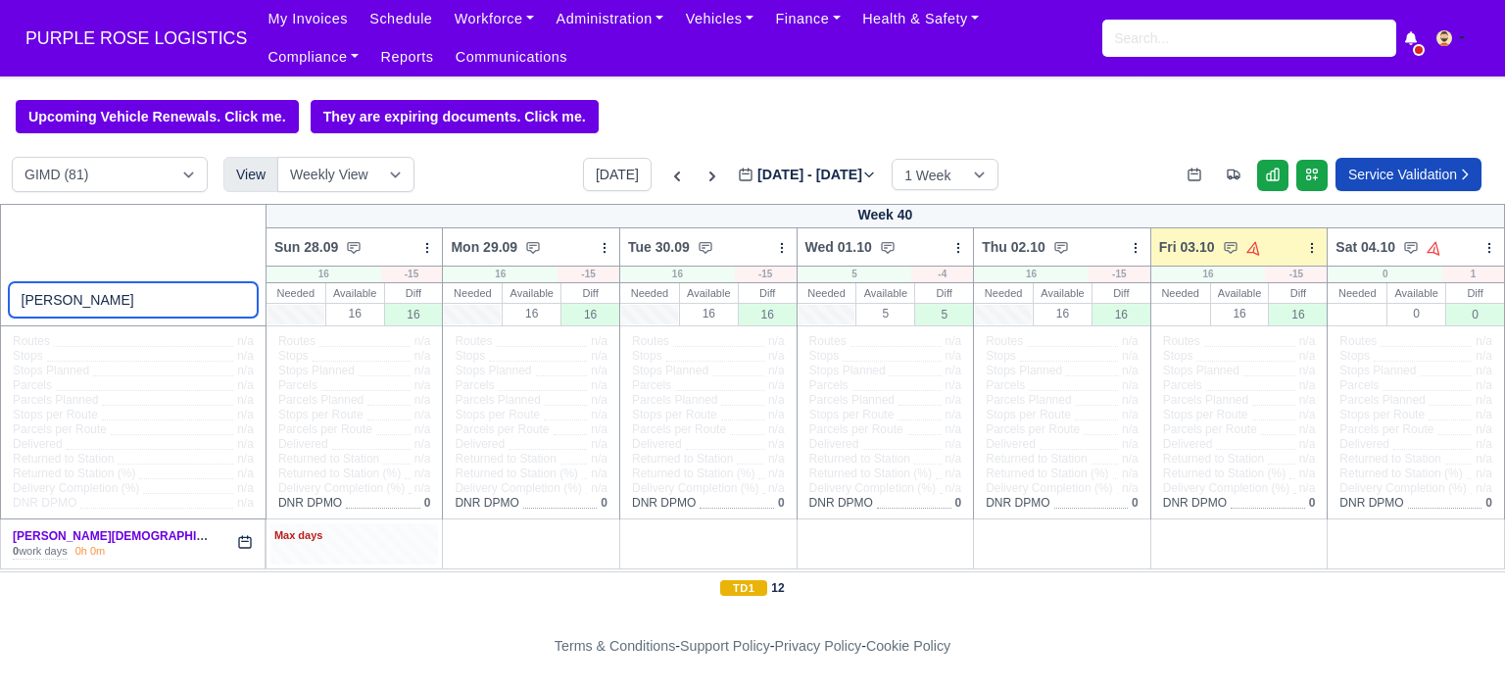
type input "andre c"
click at [383, 538] on div "Max days" at bounding box center [354, 536] width 161 height 18
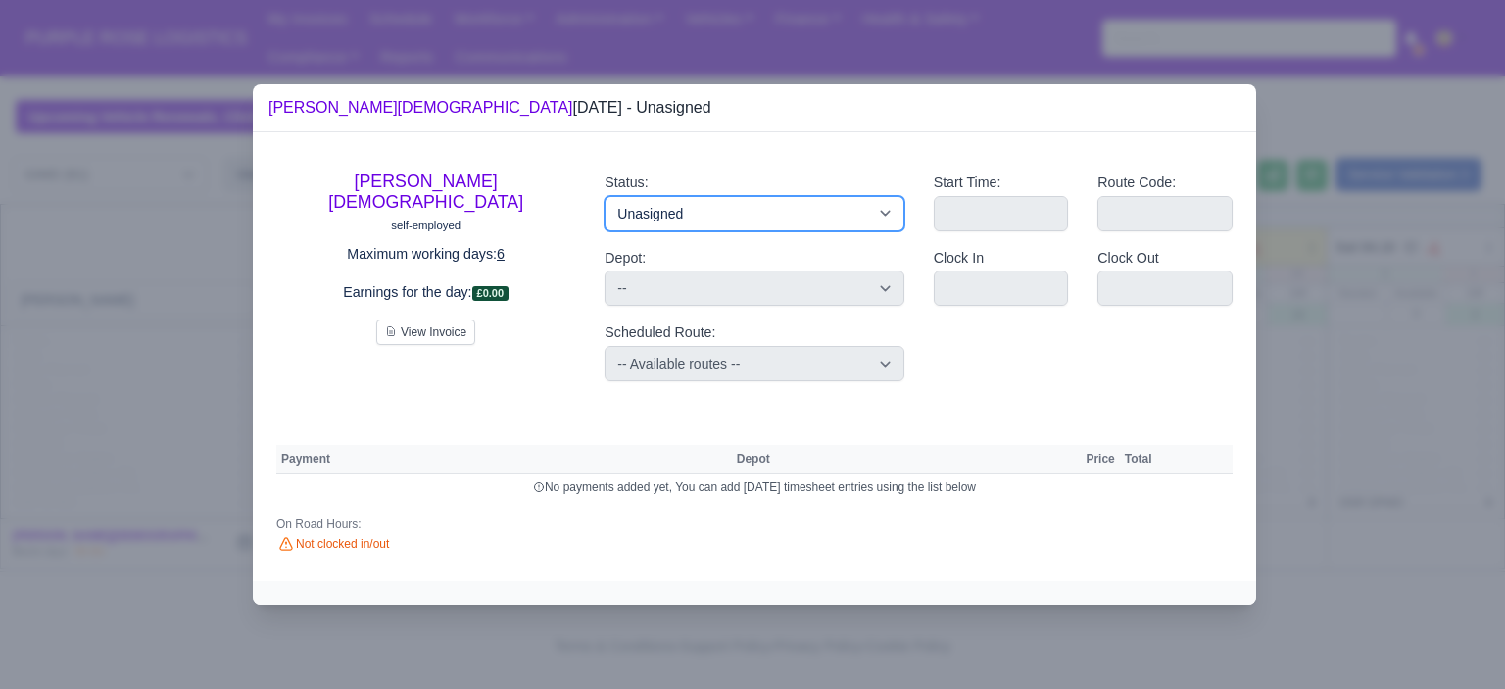
drag, startPoint x: 753, startPoint y: 202, endPoint x: 744, endPoint y: 226, distance: 26.4
click at [753, 202] on select "Available Day Off Stand By Holiday Other Depot In Office OSM Ridealong Nursery …" at bounding box center [753, 213] width 299 height 35
select select "Day Off"
click at [604, 196] on select "Available Day Off Stand By Holiday Other Depot In Office OSM Ridealong Nursery …" at bounding box center [753, 213] width 299 height 35
select select
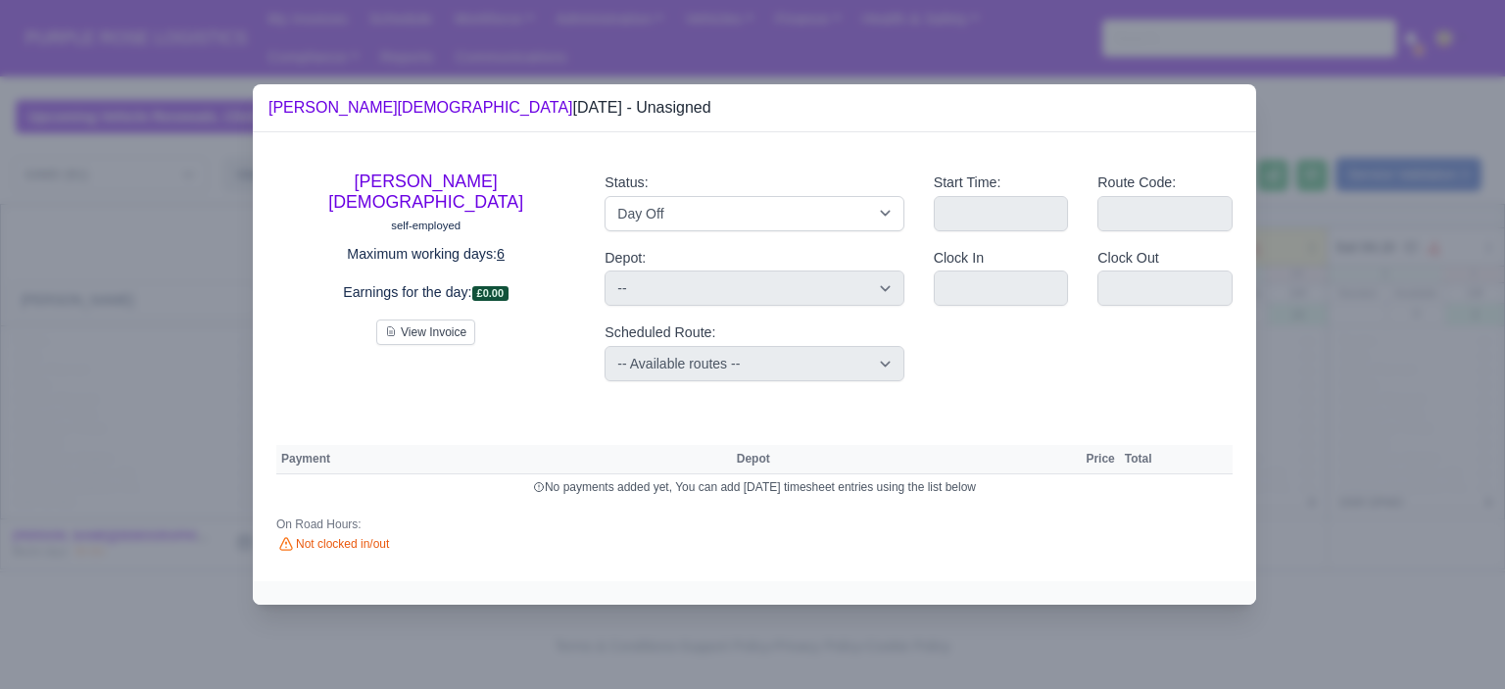
select select "na"
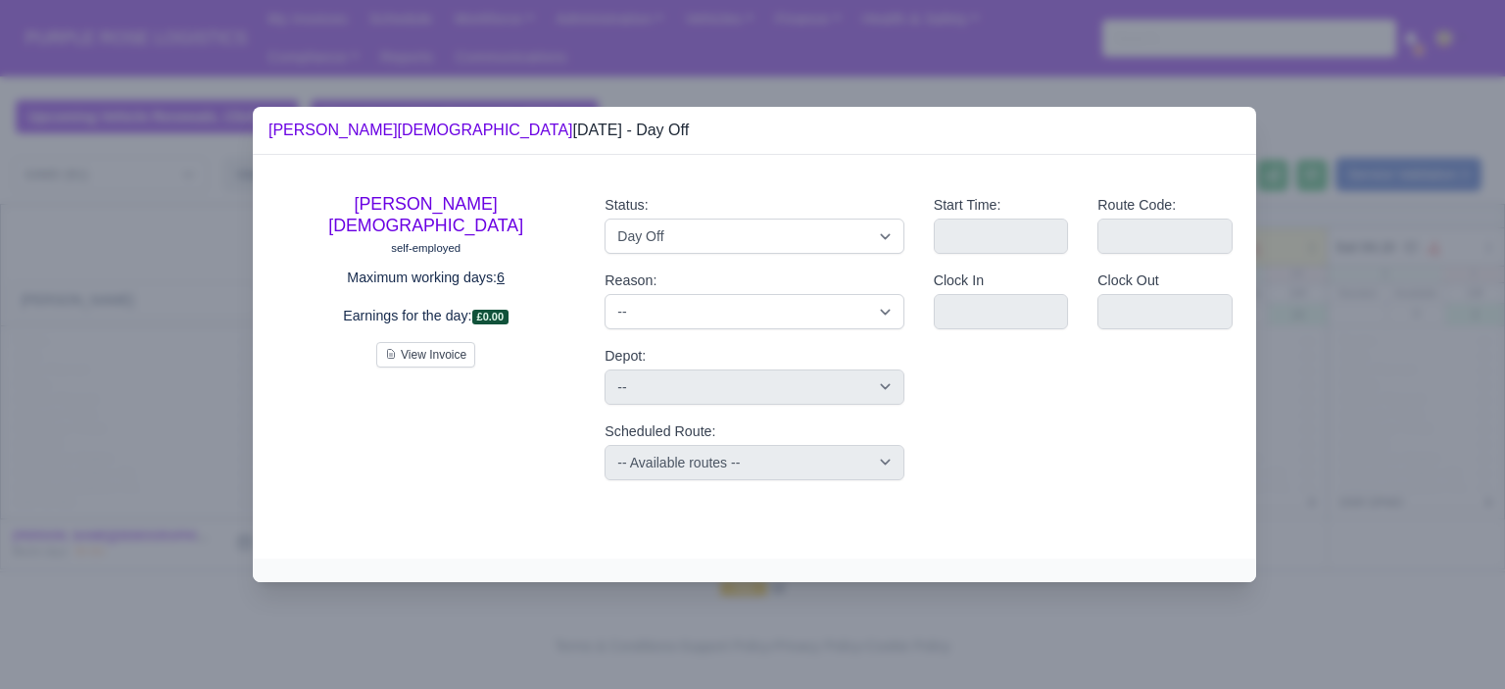
click at [1283, 299] on div at bounding box center [752, 344] width 1505 height 689
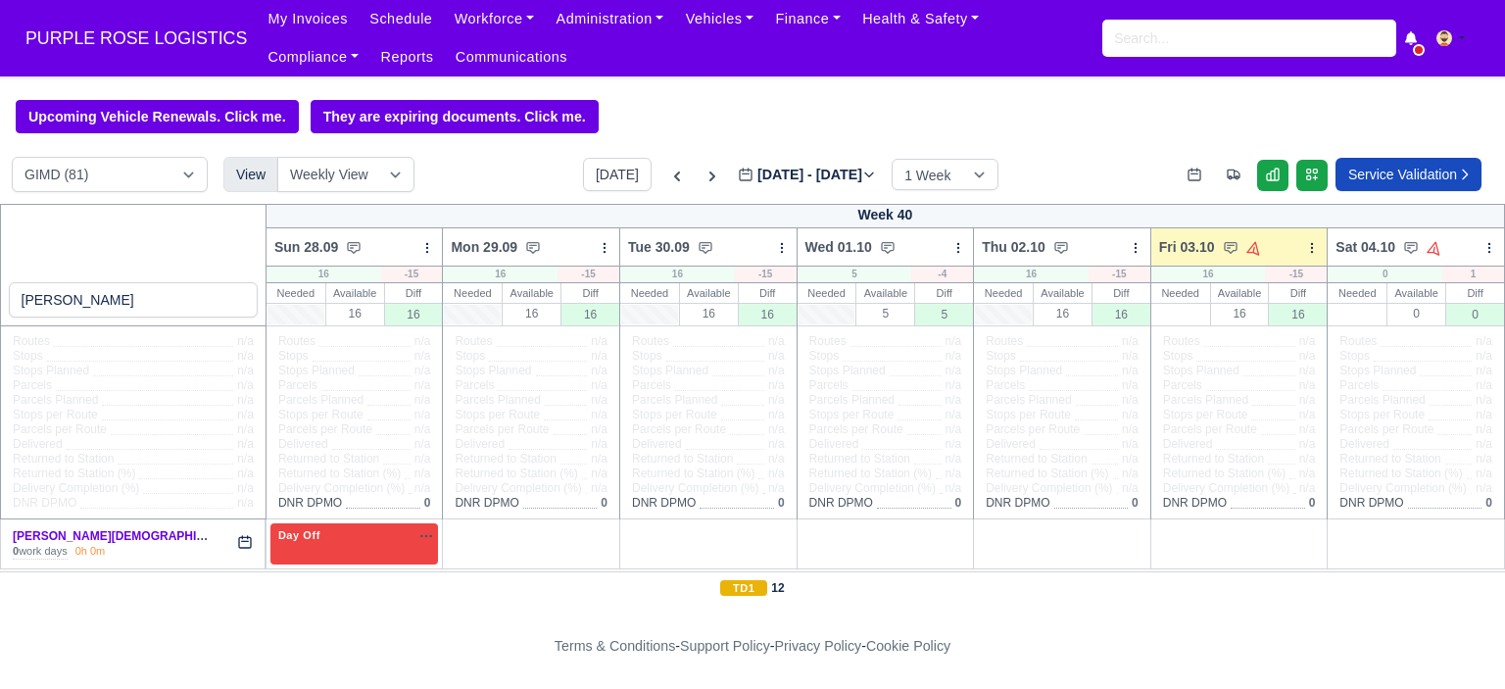
drag, startPoint x: 552, startPoint y: 537, endPoint x: 535, endPoint y: 499, distance: 41.7
click at [553, 537] on div "+" at bounding box center [531, 543] width 161 height 32
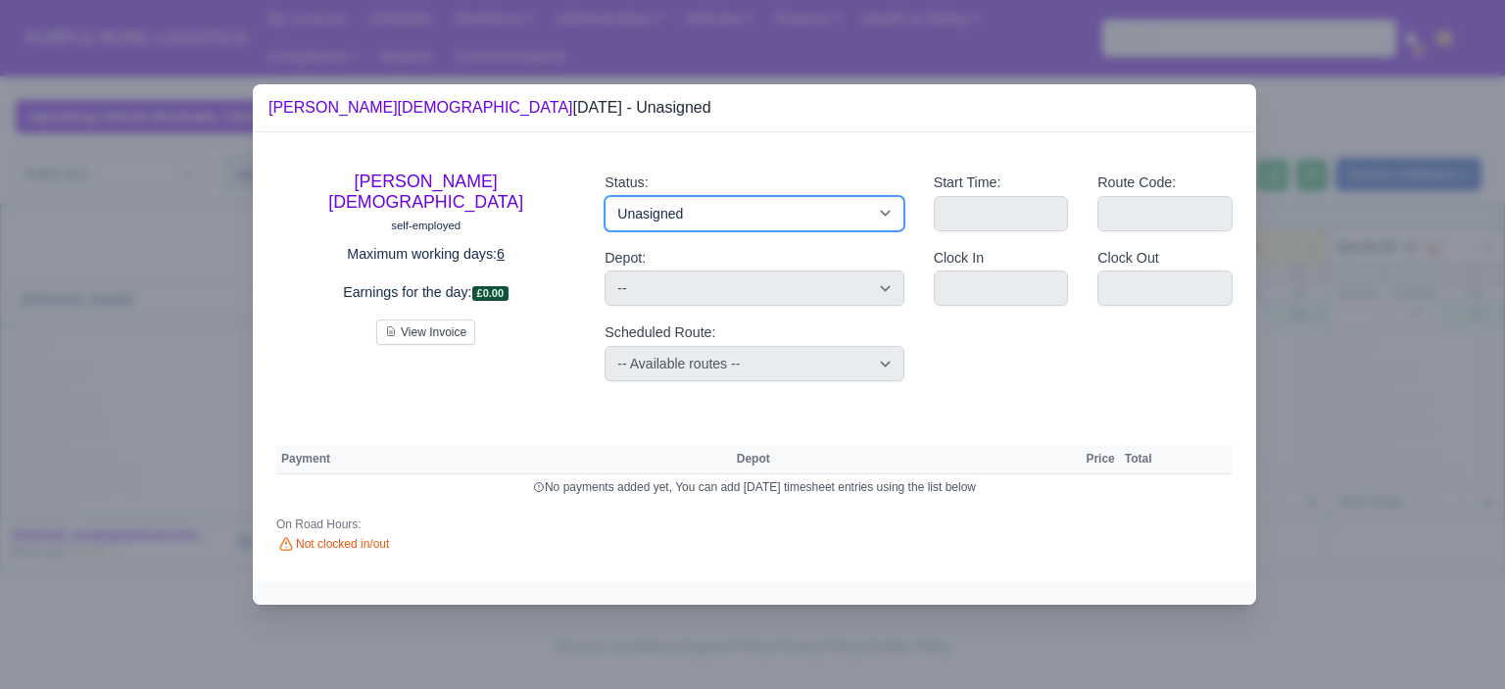
click at [760, 200] on select "Available Day Off Stand By Holiday Other Depot In Office OSM Ridealong Nursery …" at bounding box center [753, 213] width 299 height 35
select select "Day Off"
click at [604, 196] on select "Available Day Off Stand By Holiday Other Depot In Office OSM Ridealong Nursery …" at bounding box center [753, 213] width 299 height 35
select select
select select "na"
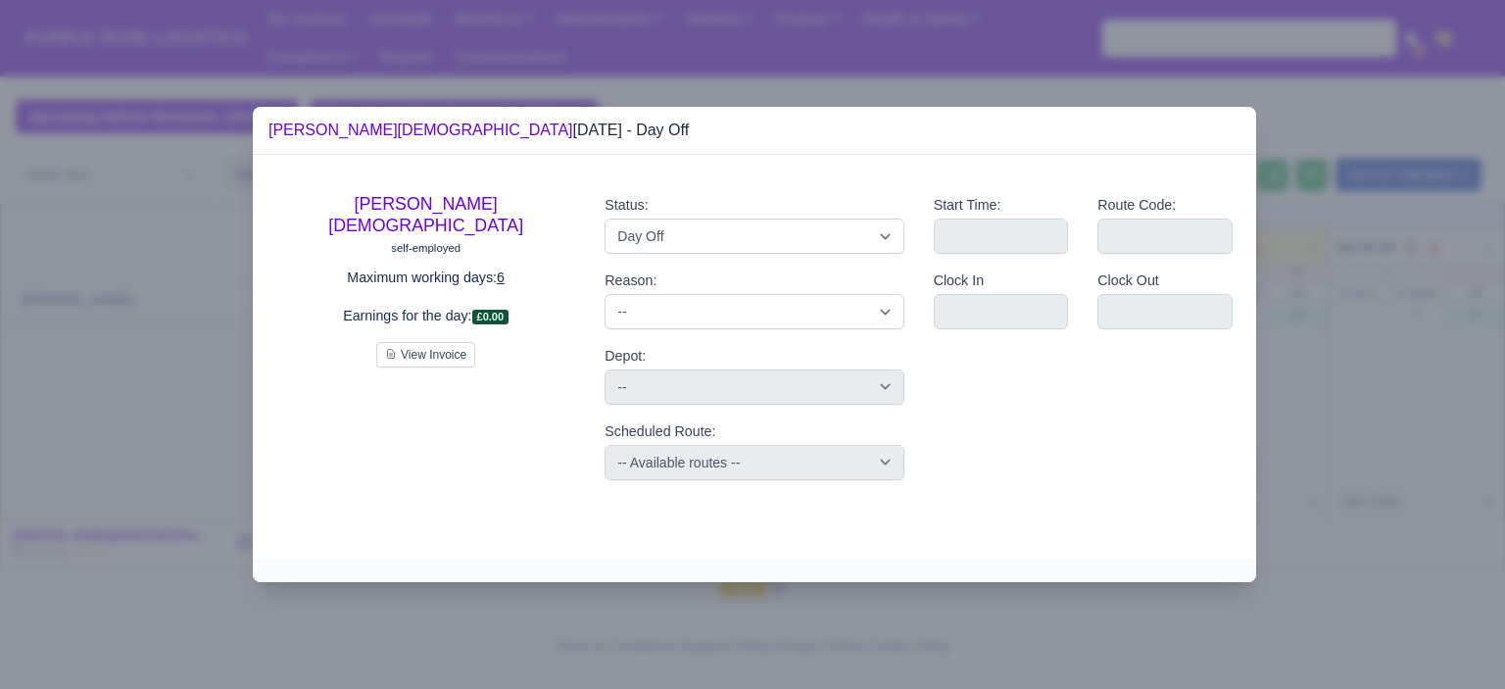
click at [1375, 293] on div at bounding box center [752, 344] width 1505 height 689
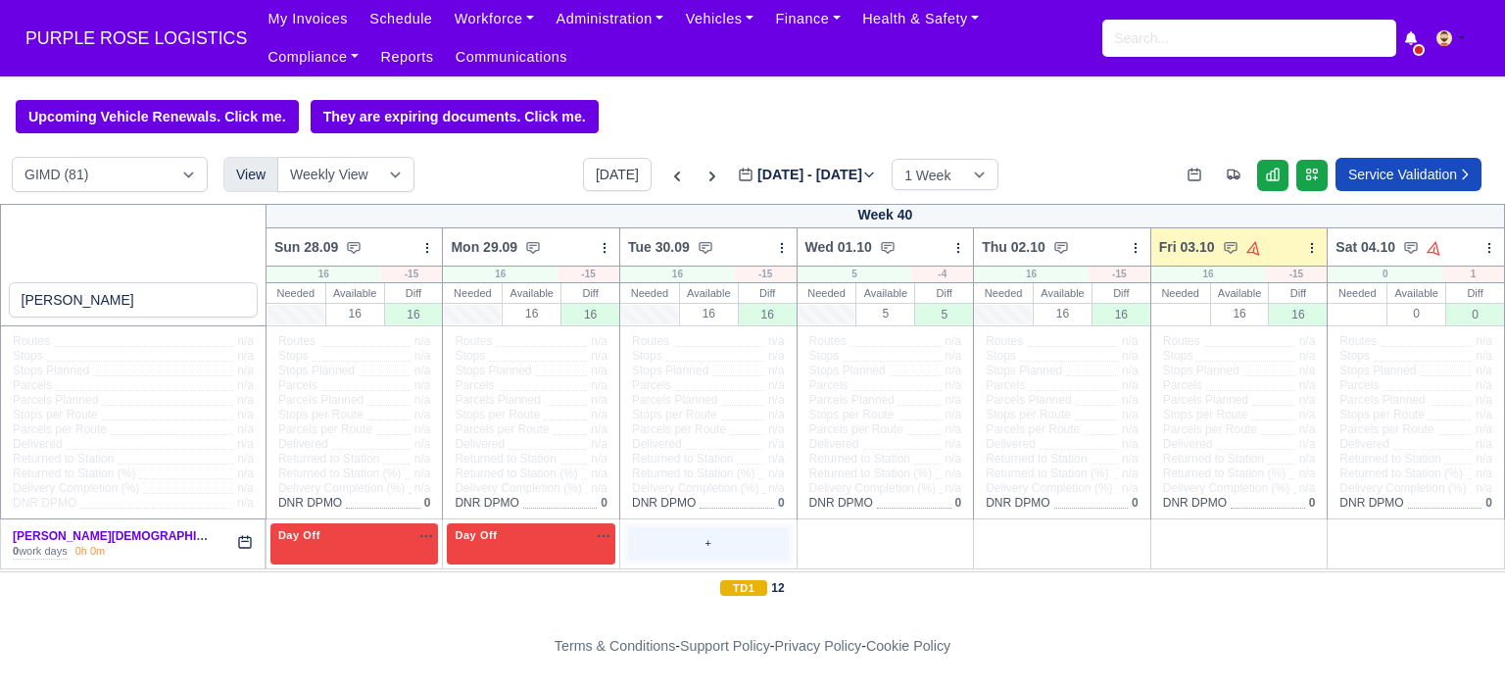
click at [706, 550] on div "+" at bounding box center [708, 543] width 161 height 32
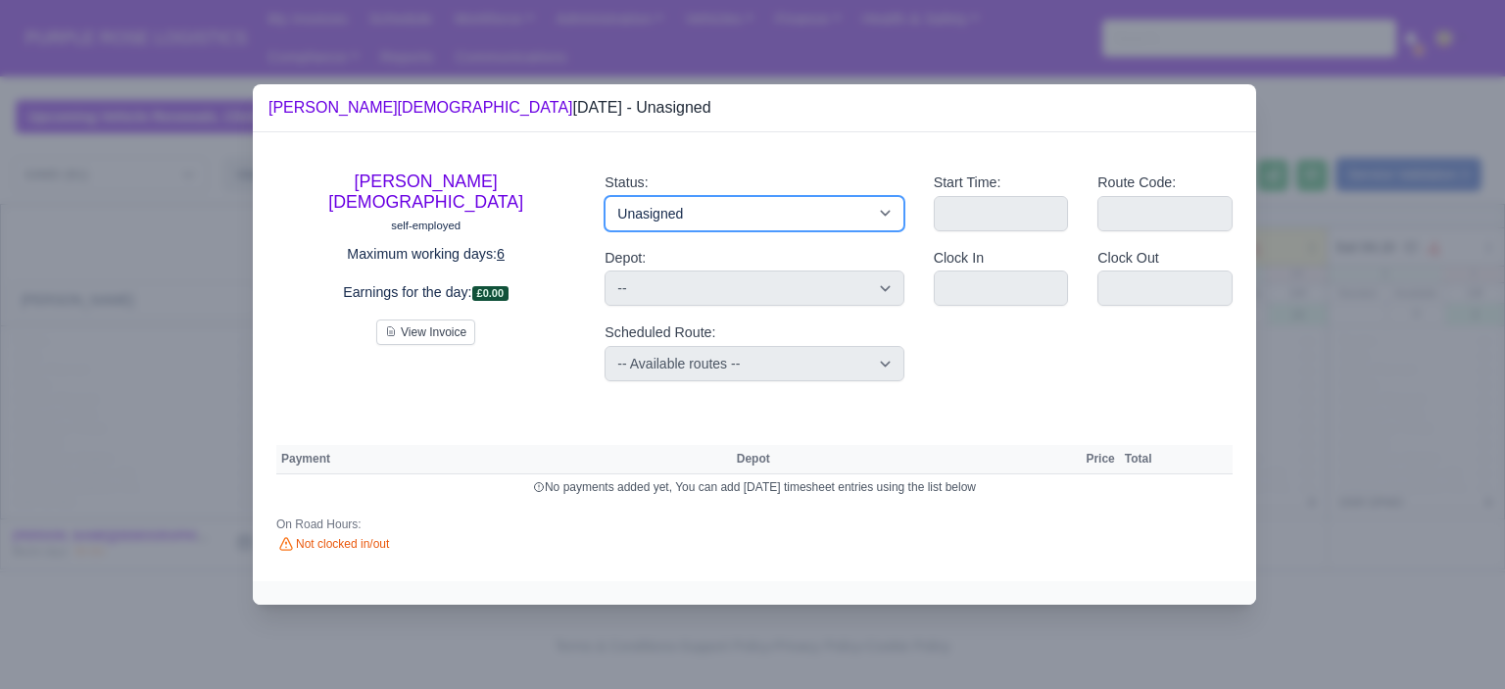
drag, startPoint x: 774, startPoint y: 206, endPoint x: 779, endPoint y: 218, distance: 13.6
click at [775, 206] on select "Available Day Off Stand By Holiday Other Depot In Office OSM Ridealong Nursery …" at bounding box center [753, 213] width 299 height 35
select select "Day Off"
click at [604, 196] on select "Available Day Off Stand By Holiday Other Depot In Office OSM Ridealong Nursery …" at bounding box center [753, 213] width 299 height 35
select select
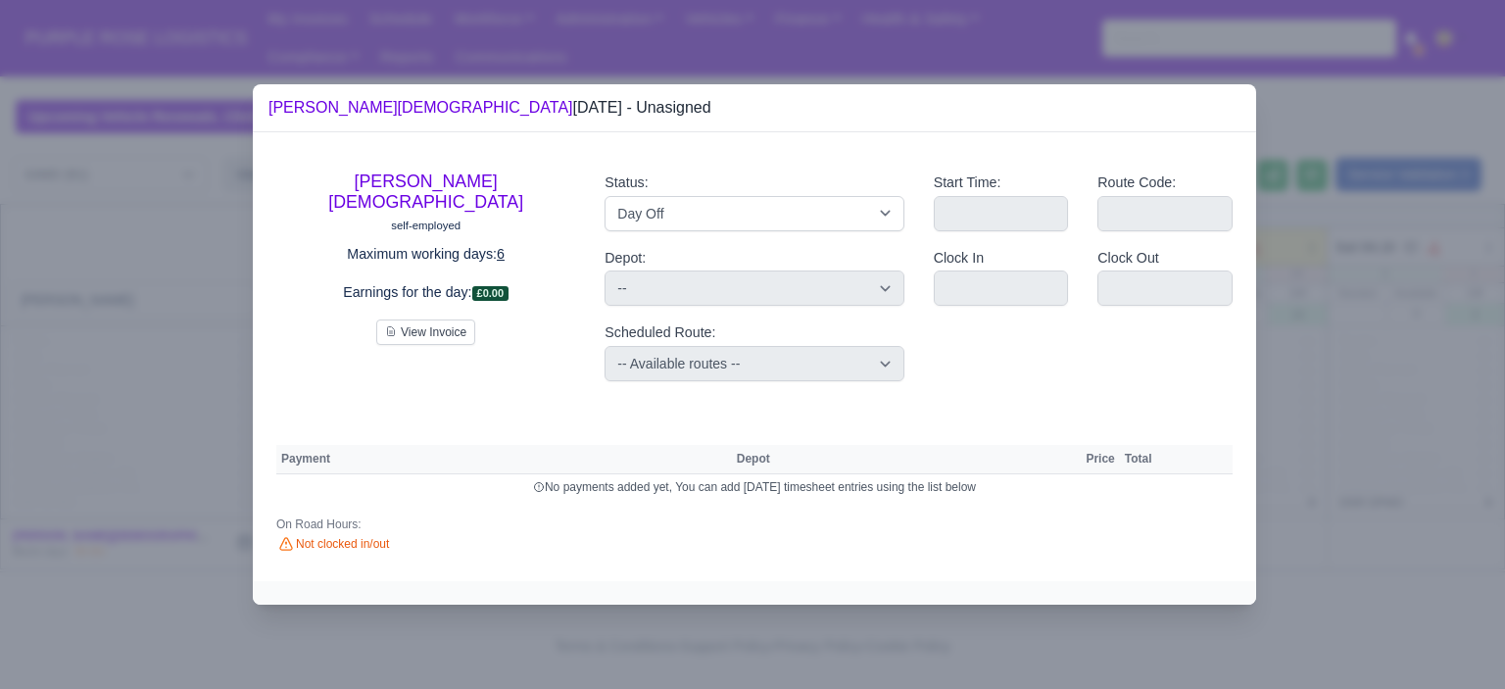
select select "na"
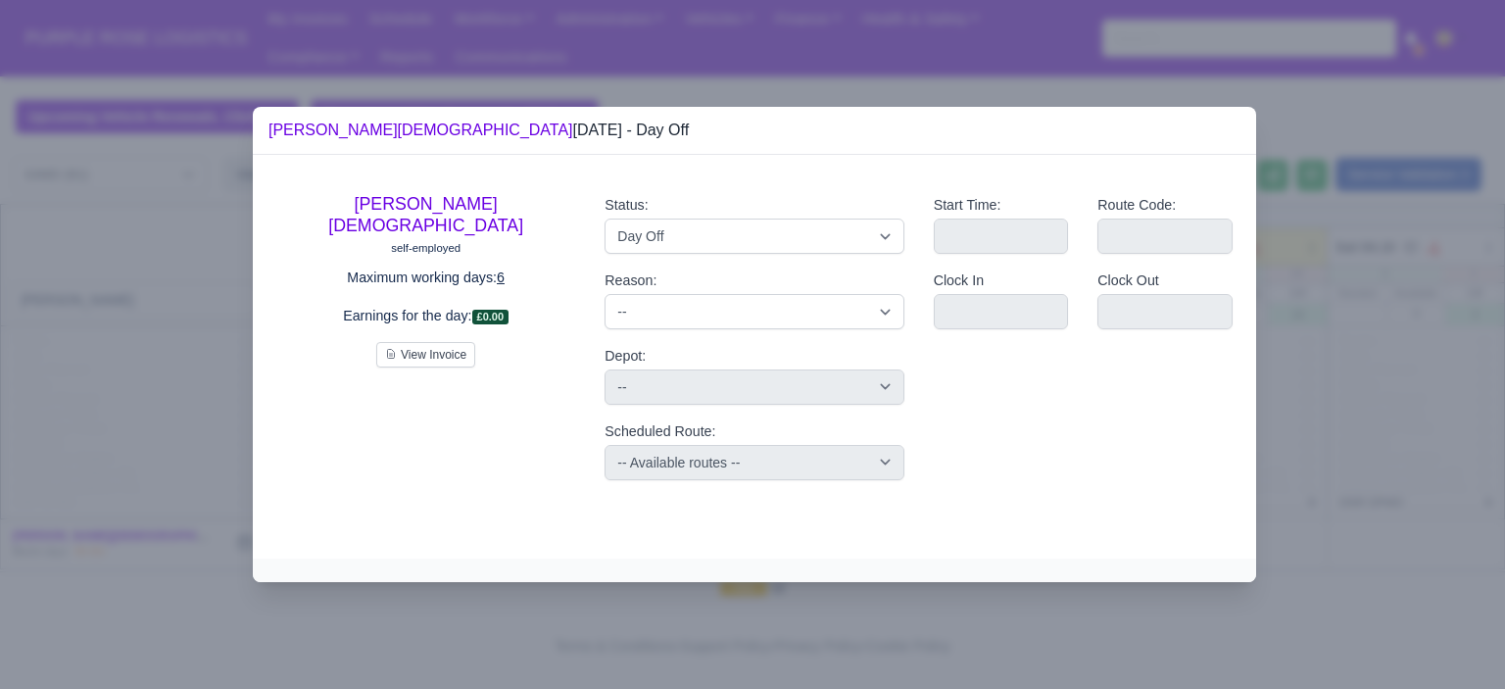
click at [1504, 316] on div at bounding box center [752, 344] width 1505 height 689
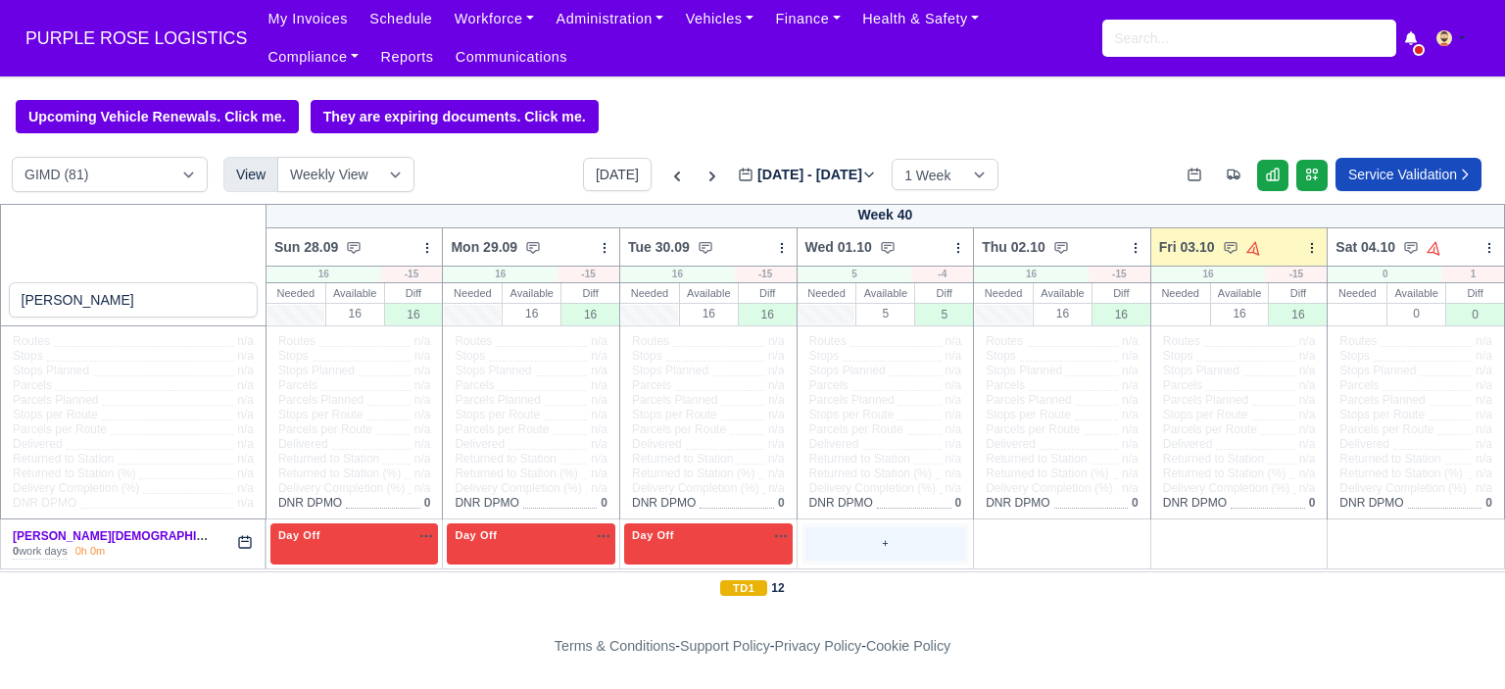
click at [874, 528] on div "+" at bounding box center [885, 543] width 161 height 32
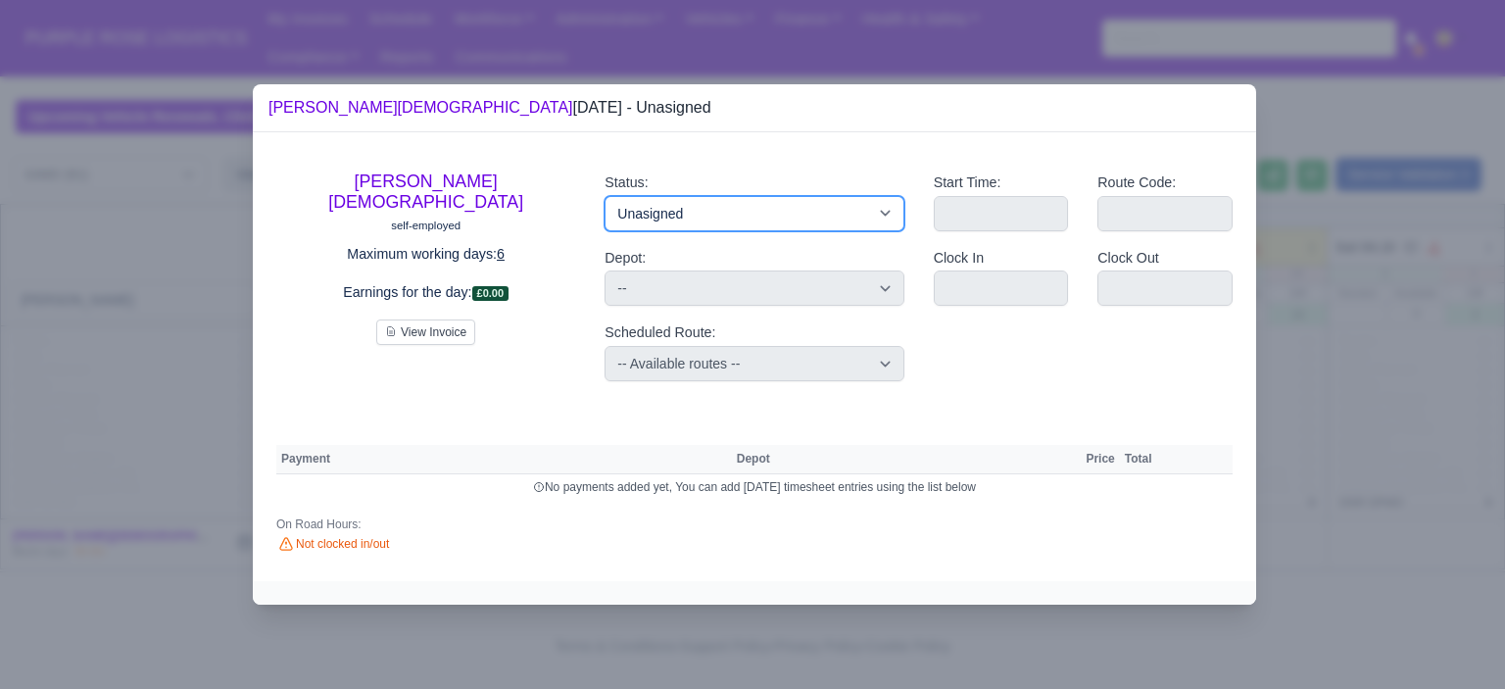
drag, startPoint x: 796, startPoint y: 213, endPoint x: 791, endPoint y: 229, distance: 17.7
click at [796, 213] on select "Available Day Off Stand By Holiday Other Depot In Office OSM Ridealong Nursery …" at bounding box center [753, 213] width 299 height 35
select select "Day Off"
click at [604, 196] on select "Available Day Off Stand By Holiday Other Depot In Office OSM Ridealong Nursery …" at bounding box center [753, 213] width 299 height 35
select select
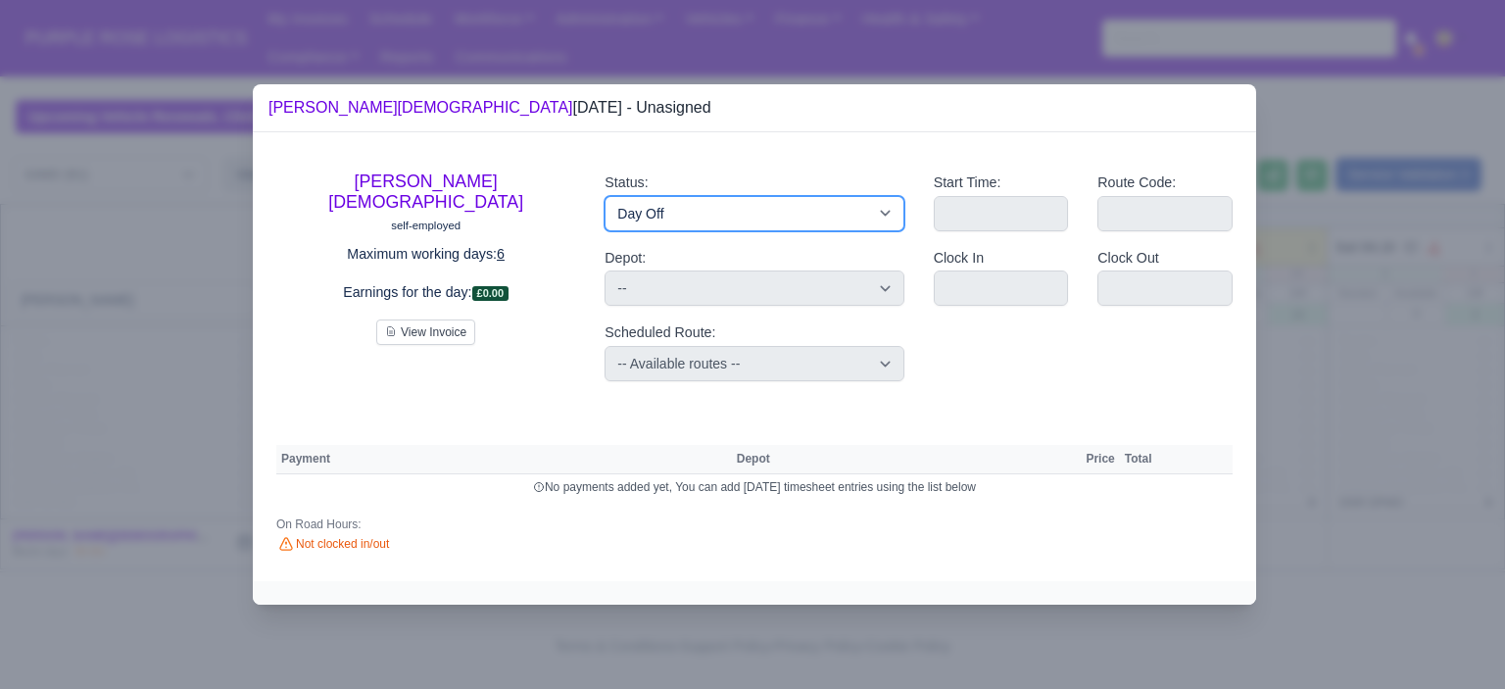
select select "na"
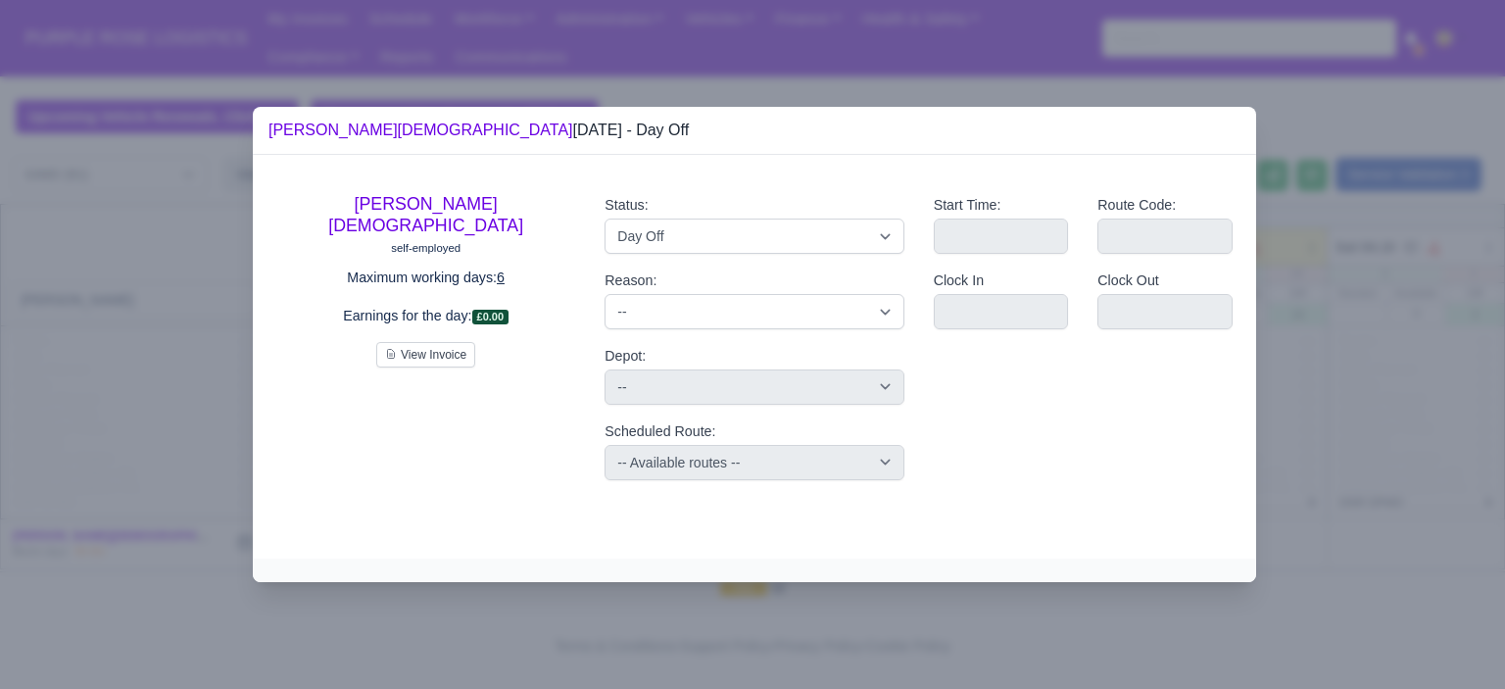
click at [1272, 321] on div at bounding box center [752, 344] width 1505 height 689
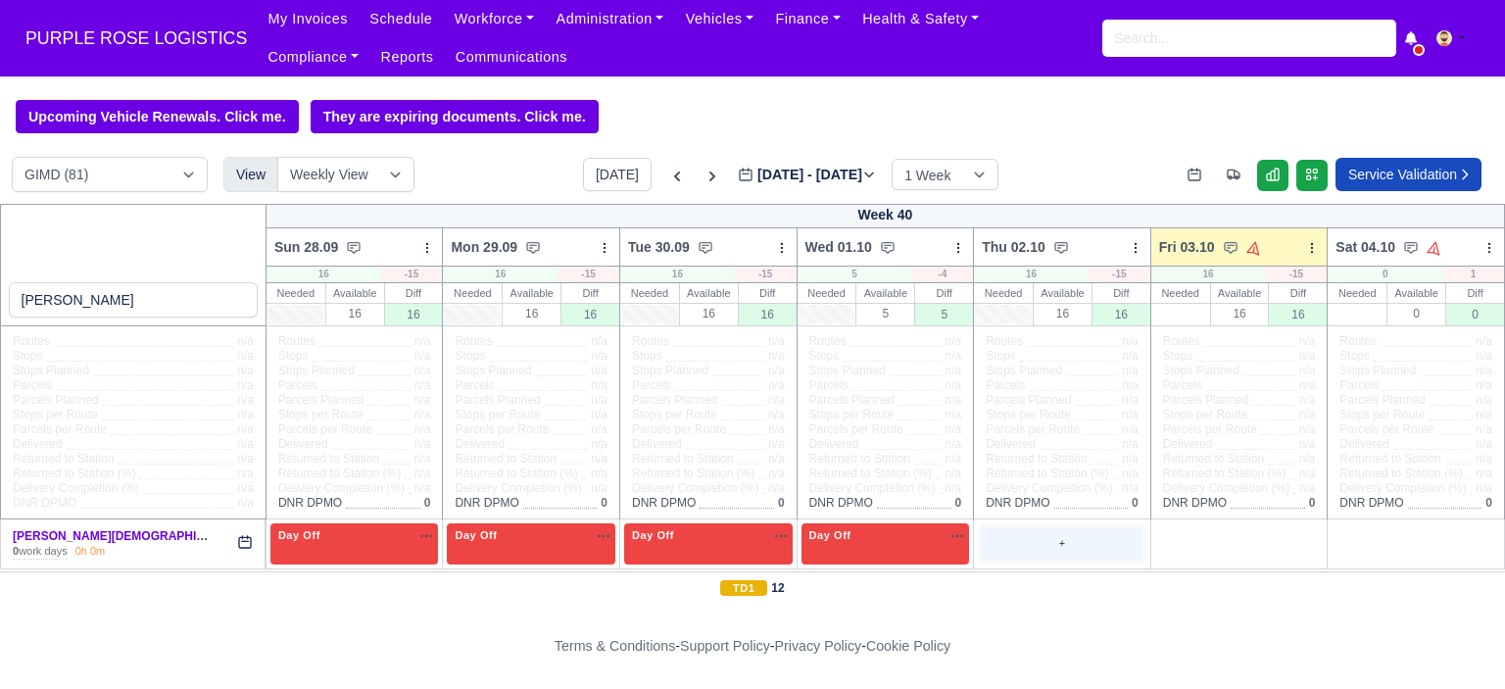
click at [1046, 540] on div "+" at bounding box center [1062, 543] width 161 height 32
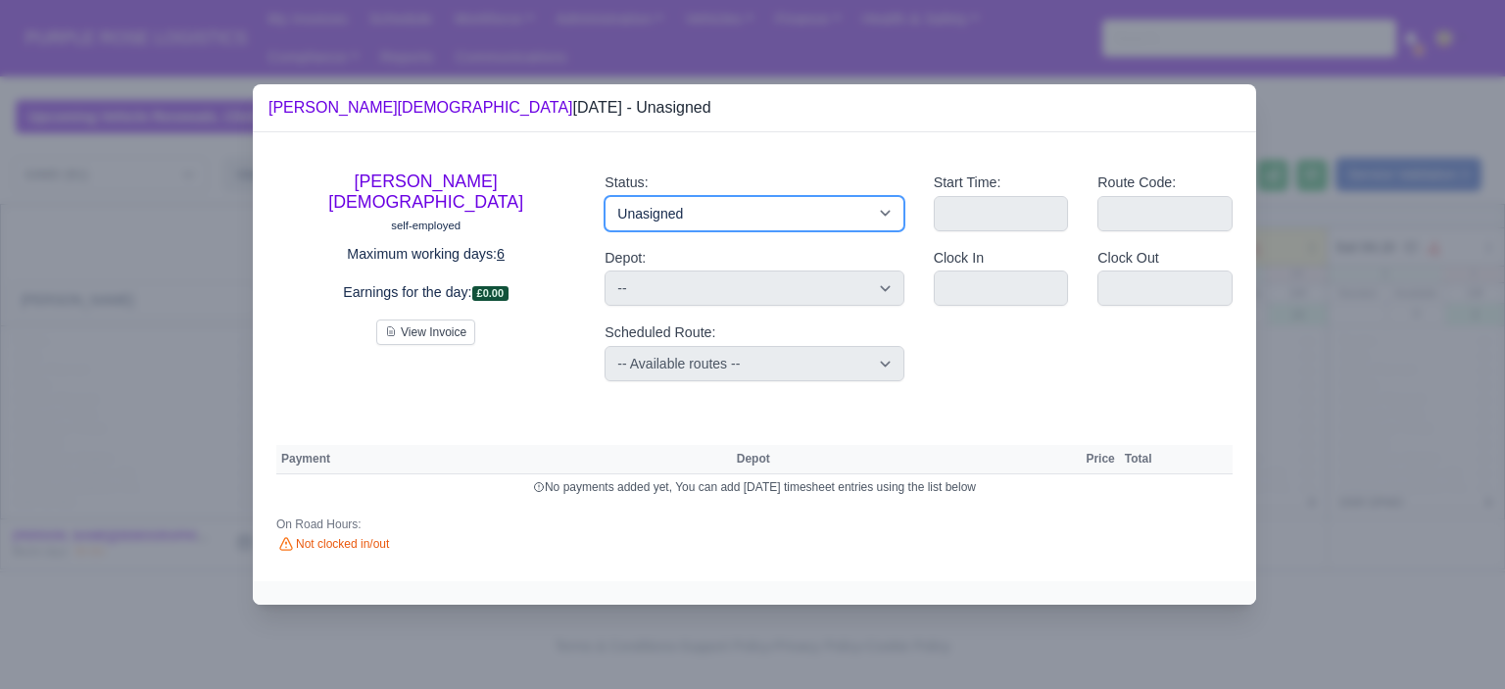
click at [867, 223] on select "Available Day Off Stand By Holiday Other Depot In Office OSM Ridealong Nursery …" at bounding box center [753, 213] width 299 height 35
select select "Training"
click at [604, 196] on select "Available Day Off Stand By Holiday Other Depot In Office OSM Ridealong Nursery …" at bounding box center [753, 213] width 299 height 35
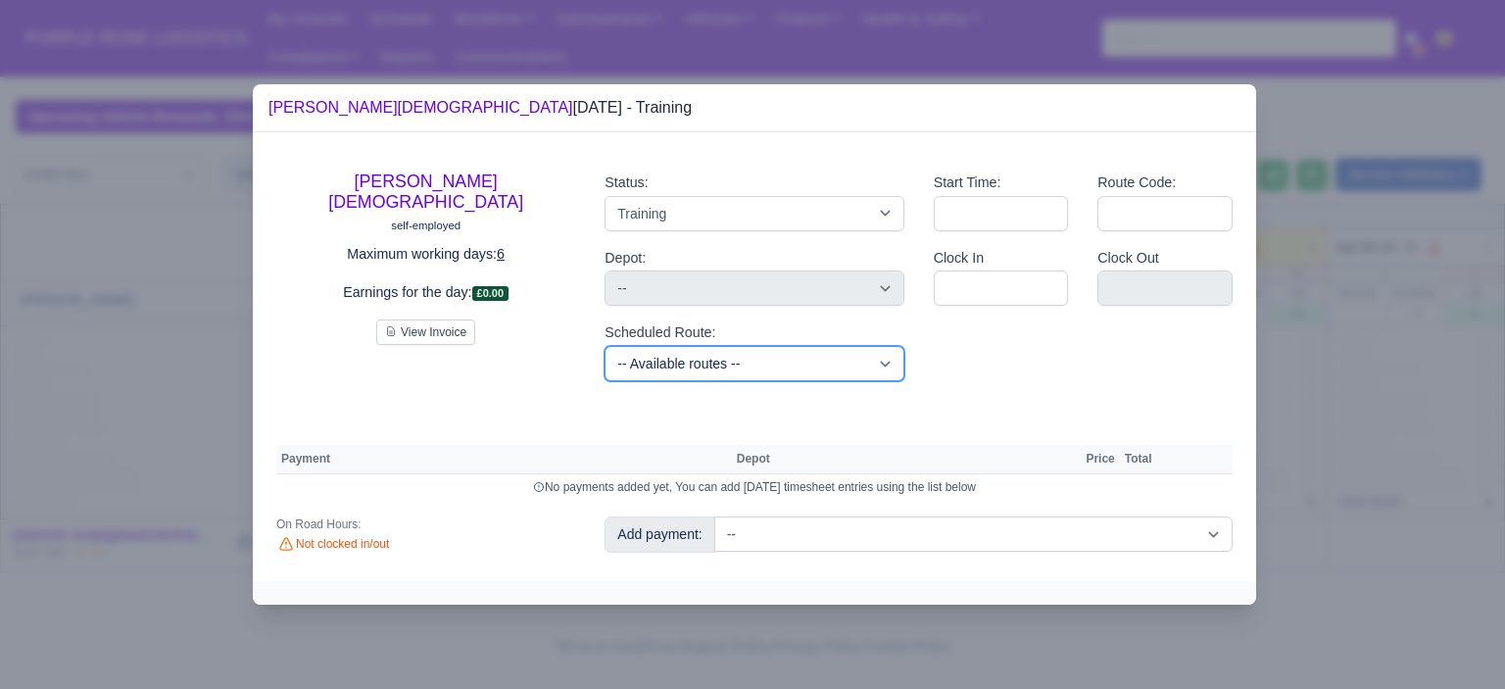
click at [795, 367] on select "-- Available routes -- Standard Parcel - Block of 6 Hours - (SD6) AmFlex RTS Ve…" at bounding box center [753, 363] width 299 height 35
select select "6"
click at [604, 346] on select "-- Available routes -- Standard Parcel - Block of 6 Hours - (SD6) AmFlex RTS Ve…" at bounding box center [753, 363] width 299 height 35
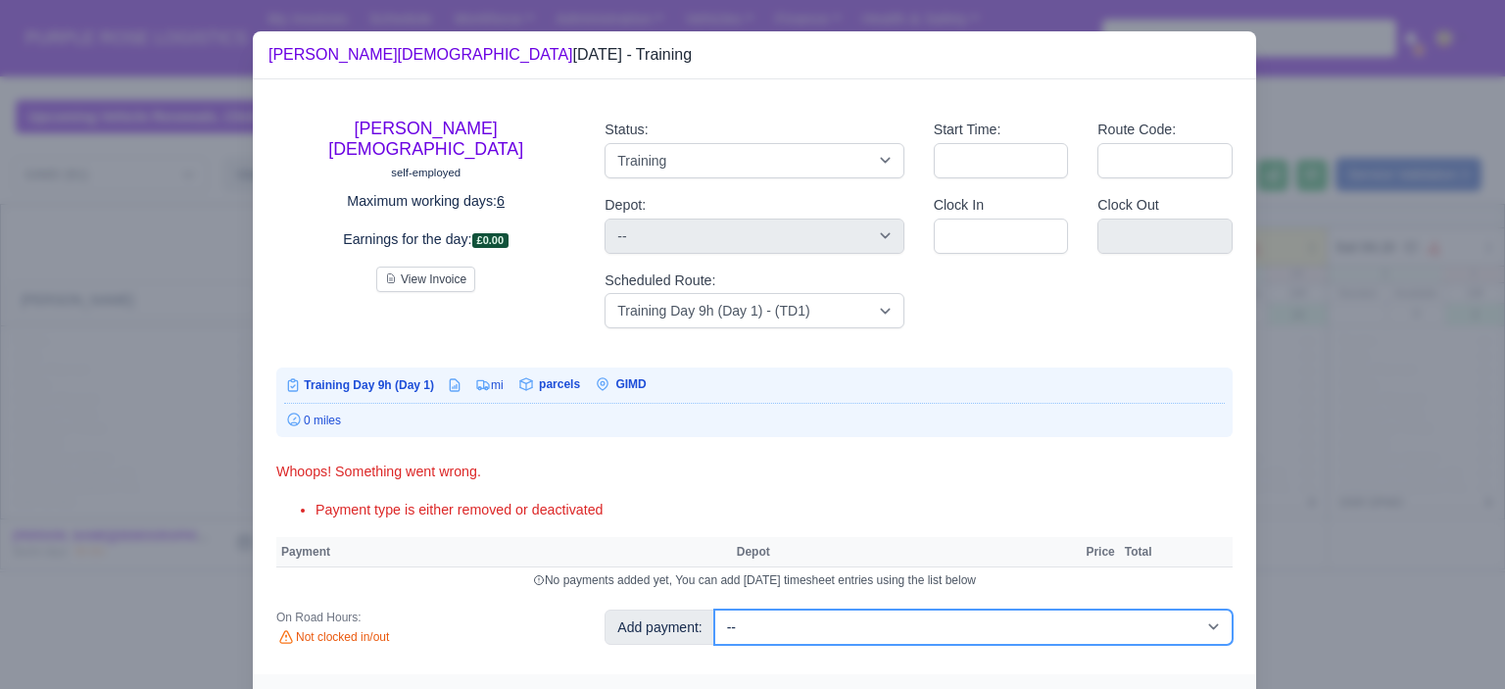
click at [861, 619] on select "-- Additional Hour Support (£14.50) Additional Hour Support (Walkers) (£13.50) …" at bounding box center [973, 626] width 518 height 35
select select "85"
click at [714, 609] on select "-- Additional Hour Support (£14.50) Additional Hour Support (Walkers) (£13.50) …" at bounding box center [973, 626] width 518 height 35
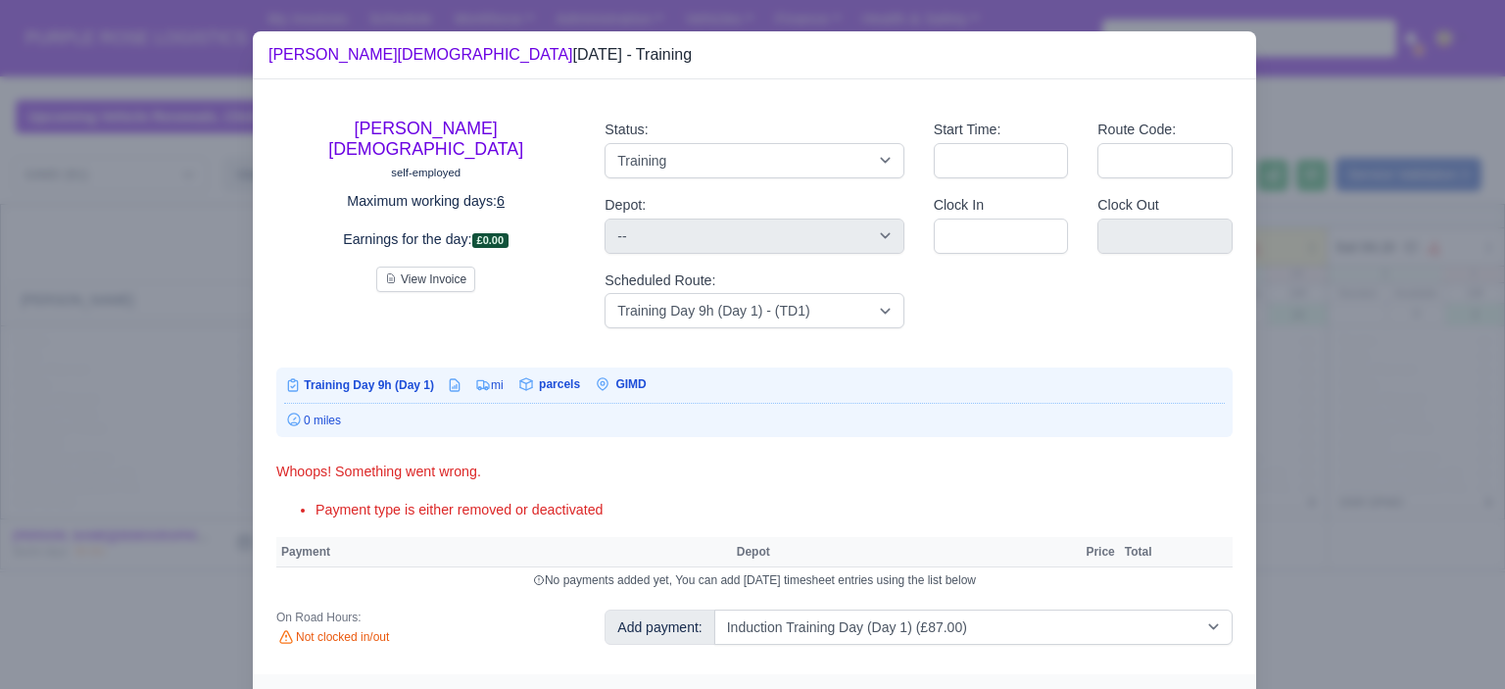
select select "5"
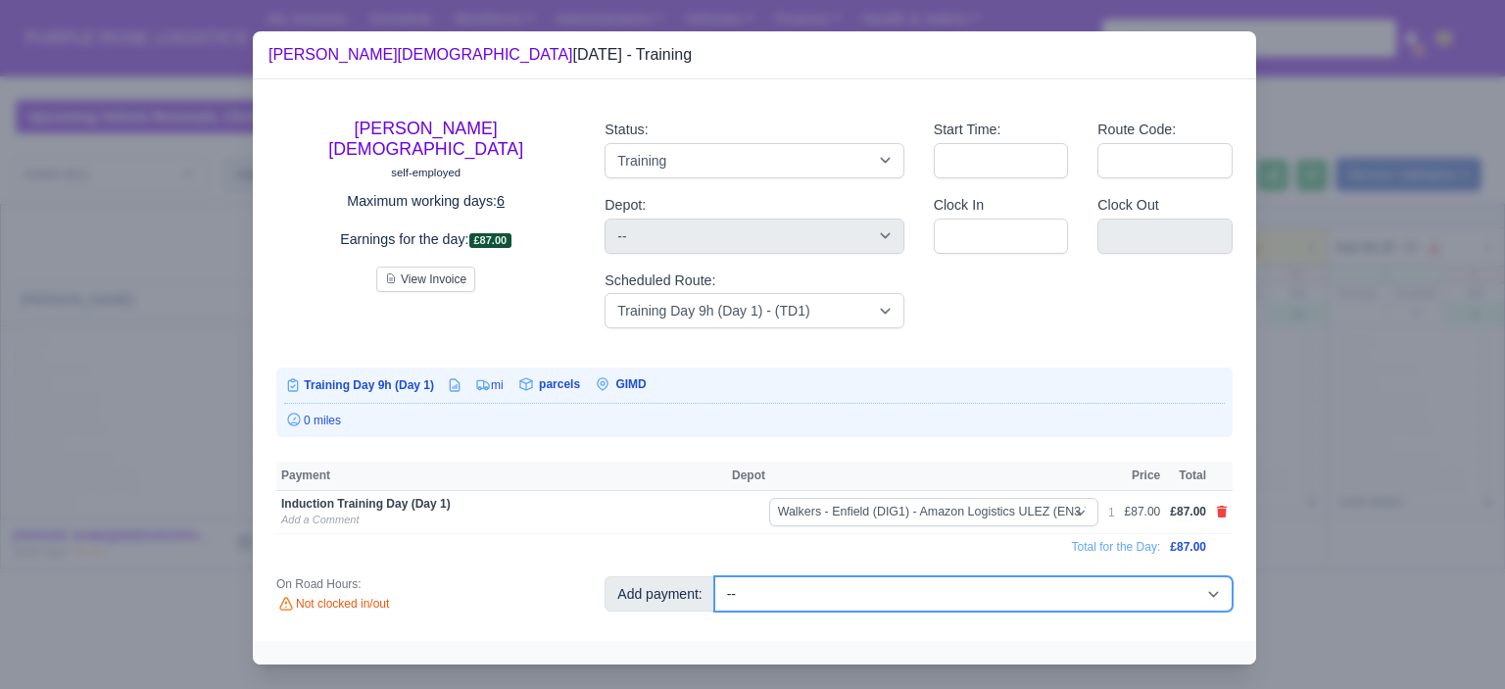
click at [901, 592] on select "-- Additional Hour Support (£14.50) Additional Hour Support (Walkers) (£13.50) …" at bounding box center [973, 593] width 518 height 35
select select "104"
click at [714, 576] on select "-- Additional Hour Support (£14.50) Additional Hour Support (Walkers) (£13.50) …" at bounding box center [973, 593] width 518 height 35
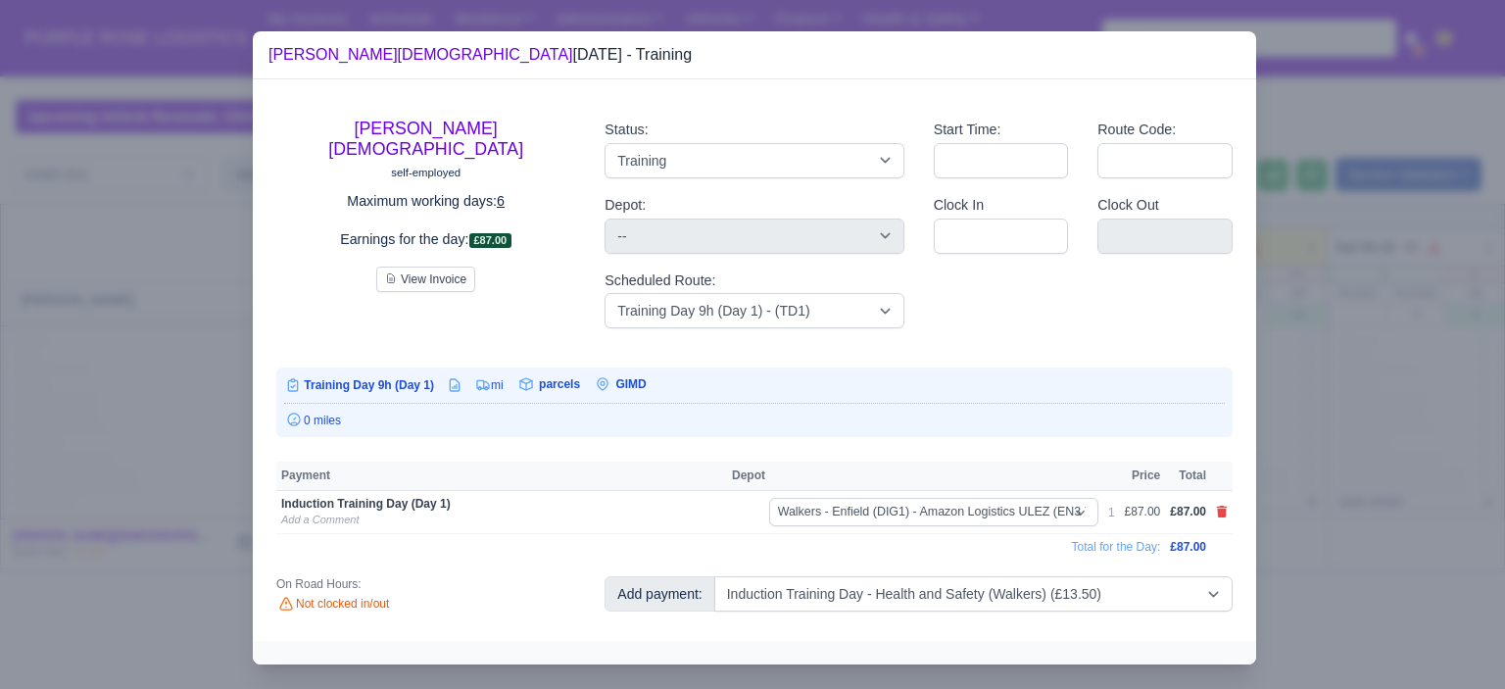
select select "5"
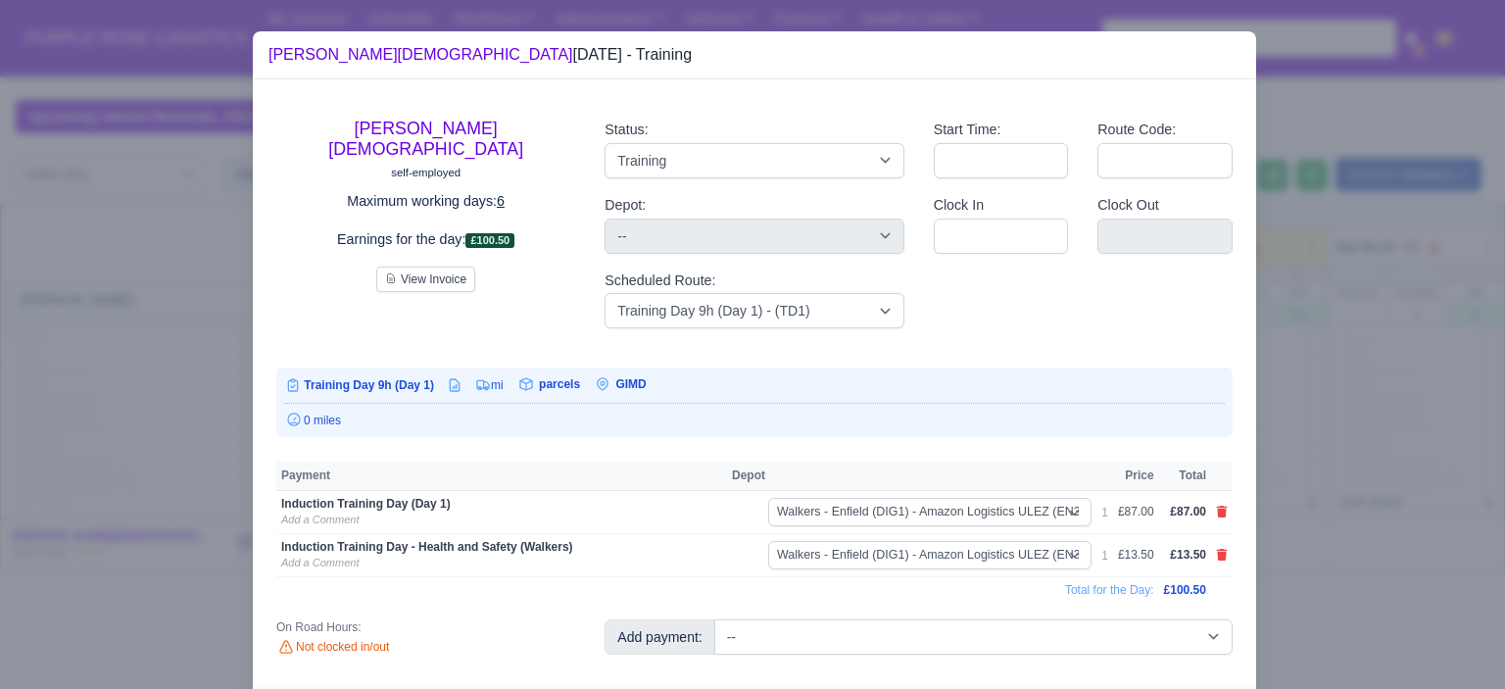
click at [1378, 438] on div at bounding box center [752, 344] width 1505 height 689
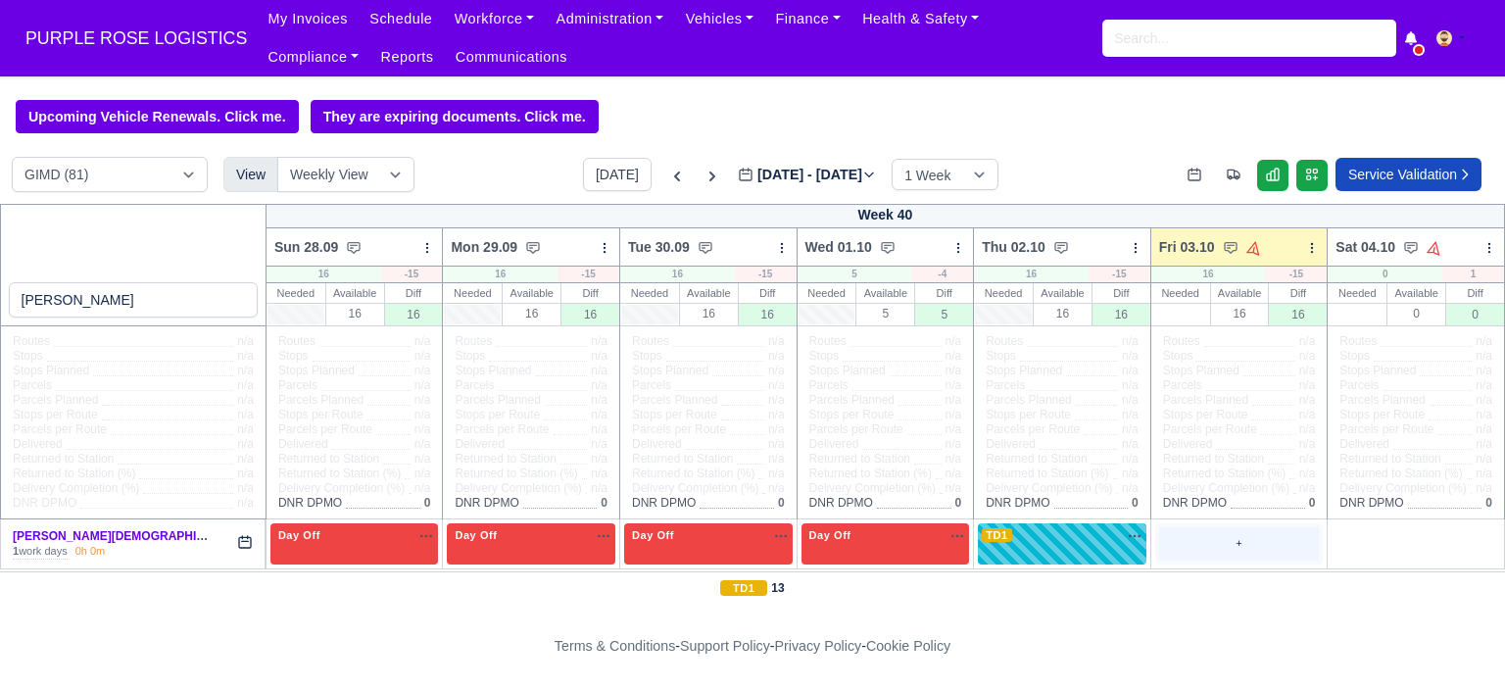
click at [1222, 535] on div "+" at bounding box center [1239, 543] width 161 height 32
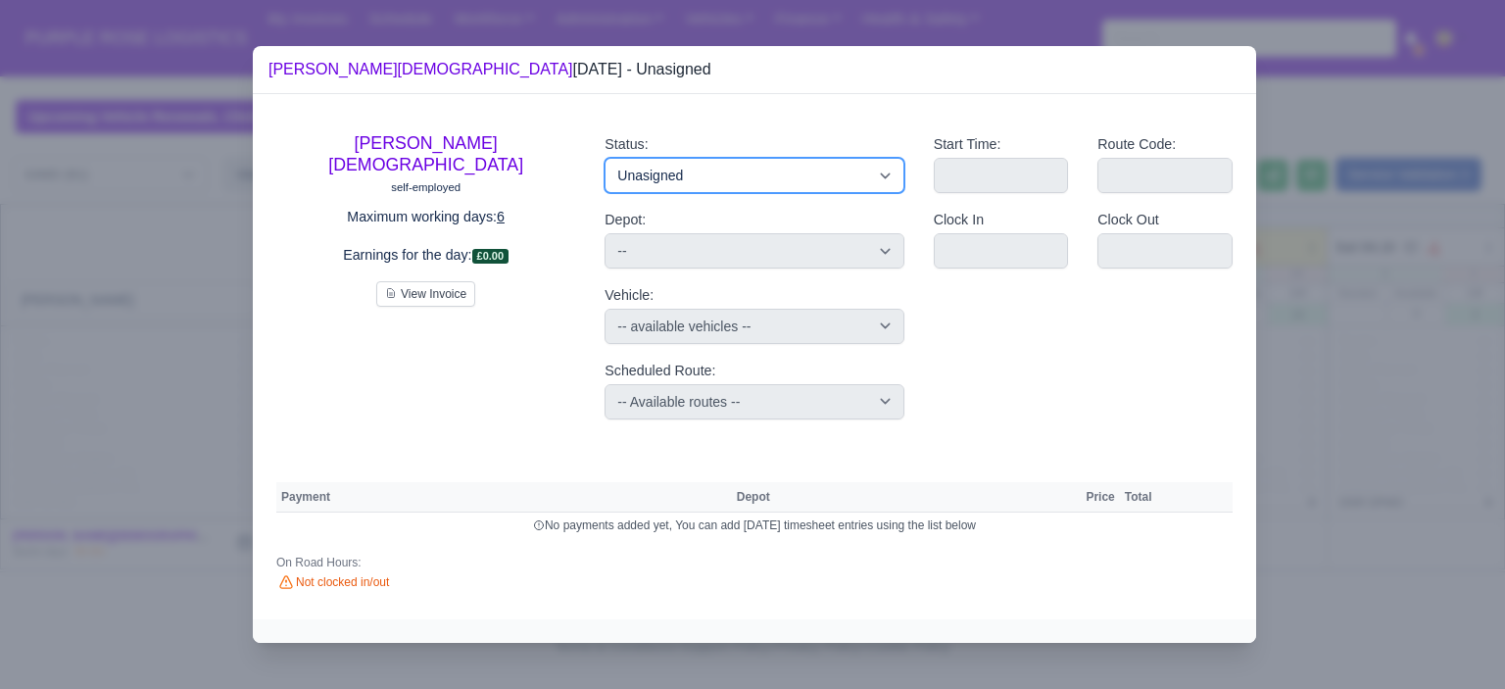
click at [832, 171] on select "Available Day Off Stand By Holiday Other Depot In Office OSM Ridealong Nursery …" at bounding box center [753, 175] width 299 height 35
select select "Day Off"
click at [604, 158] on select "Available Day Off Stand By Holiday Other Depot In Office OSM Ridealong Nursery …" at bounding box center [753, 175] width 299 height 35
select select "na"
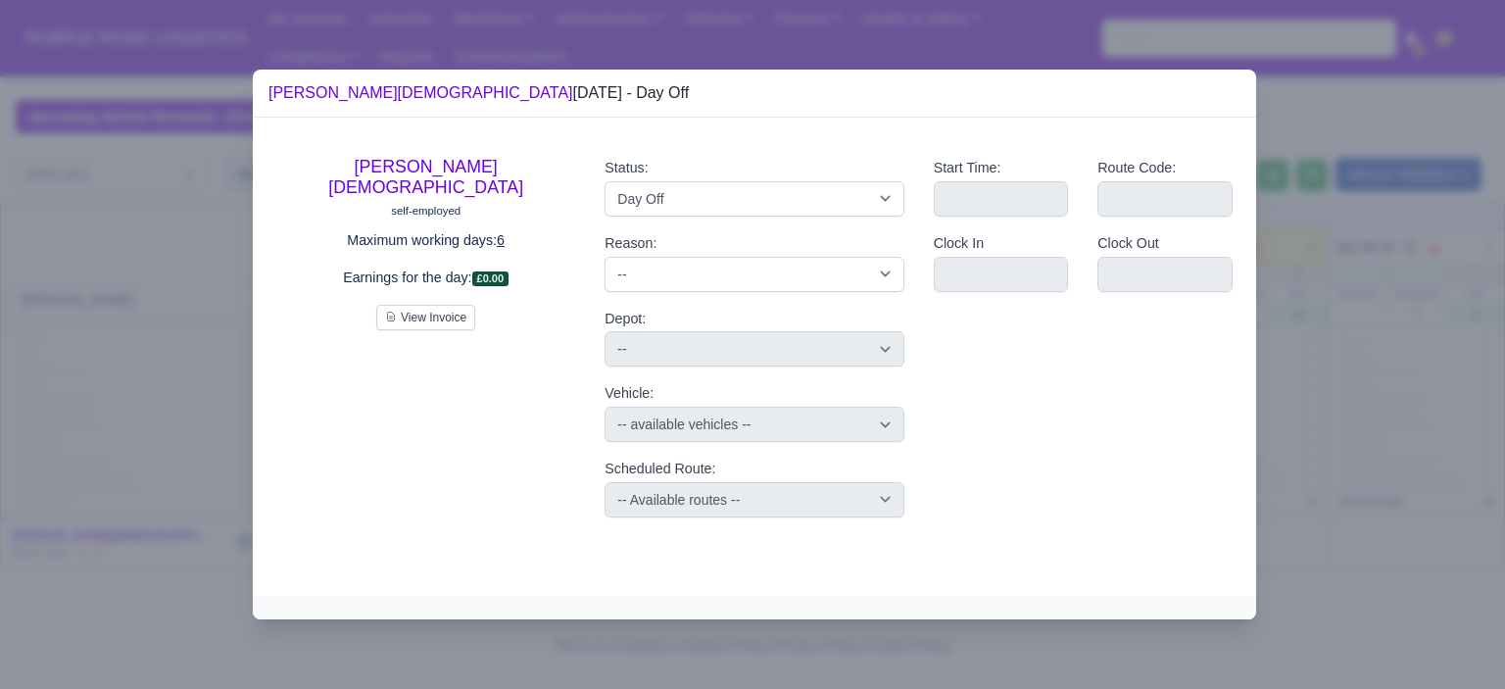
click at [1317, 244] on div at bounding box center [752, 344] width 1505 height 689
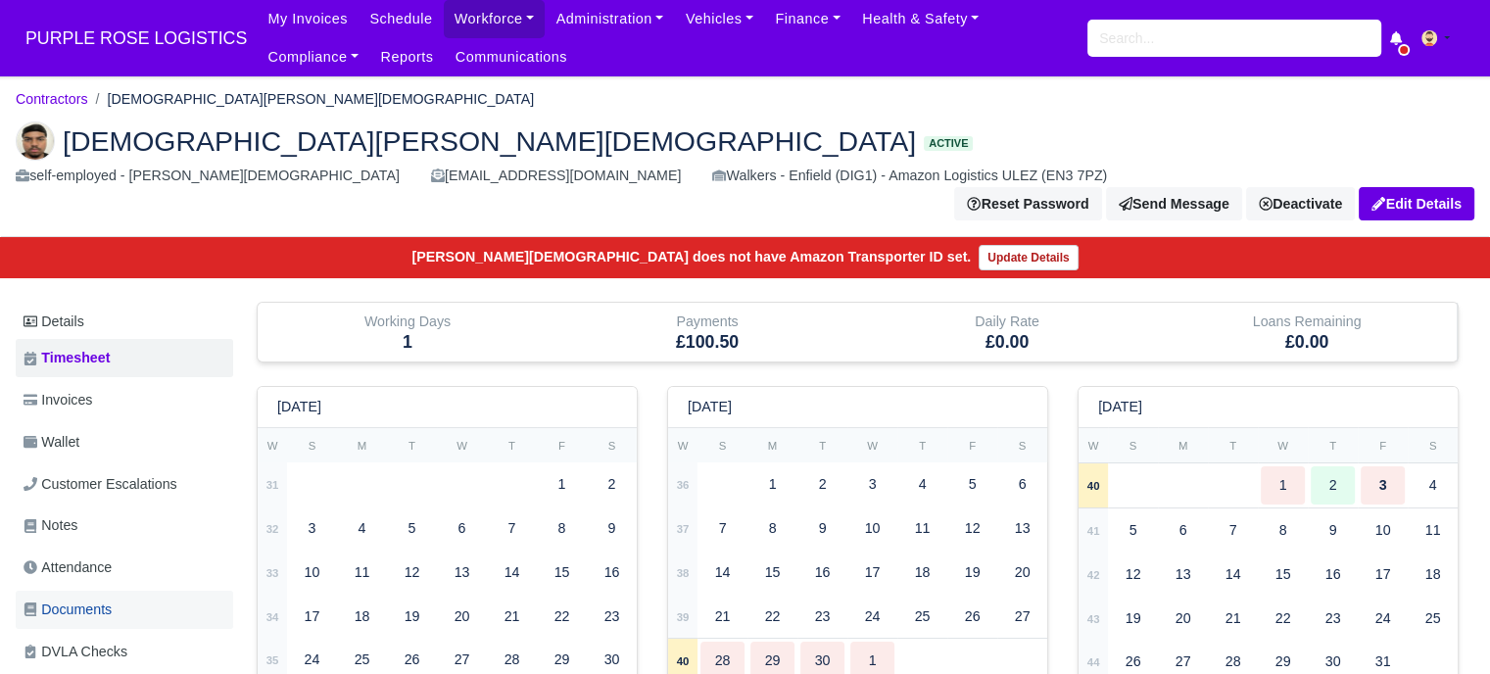
click at [108, 599] on span "Documents" at bounding box center [68, 610] width 88 height 23
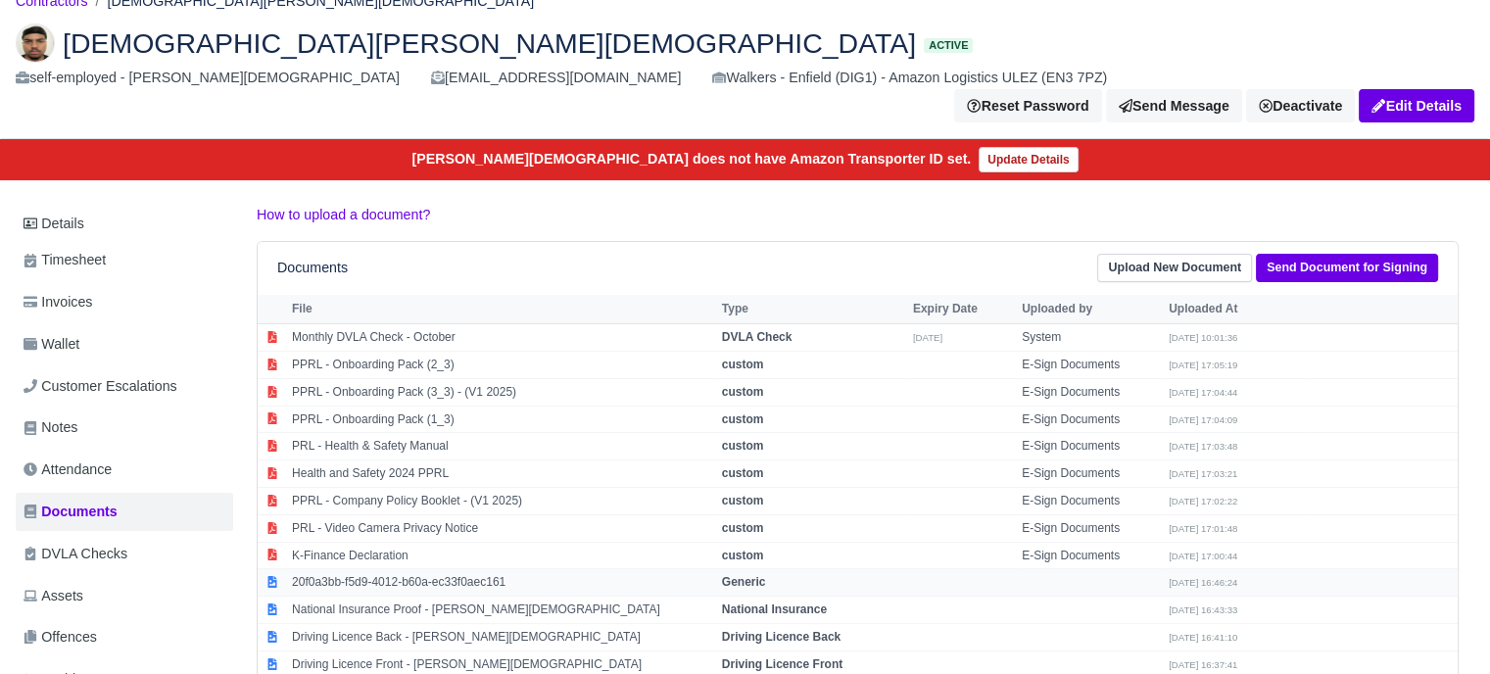
scroll to position [196, 0]
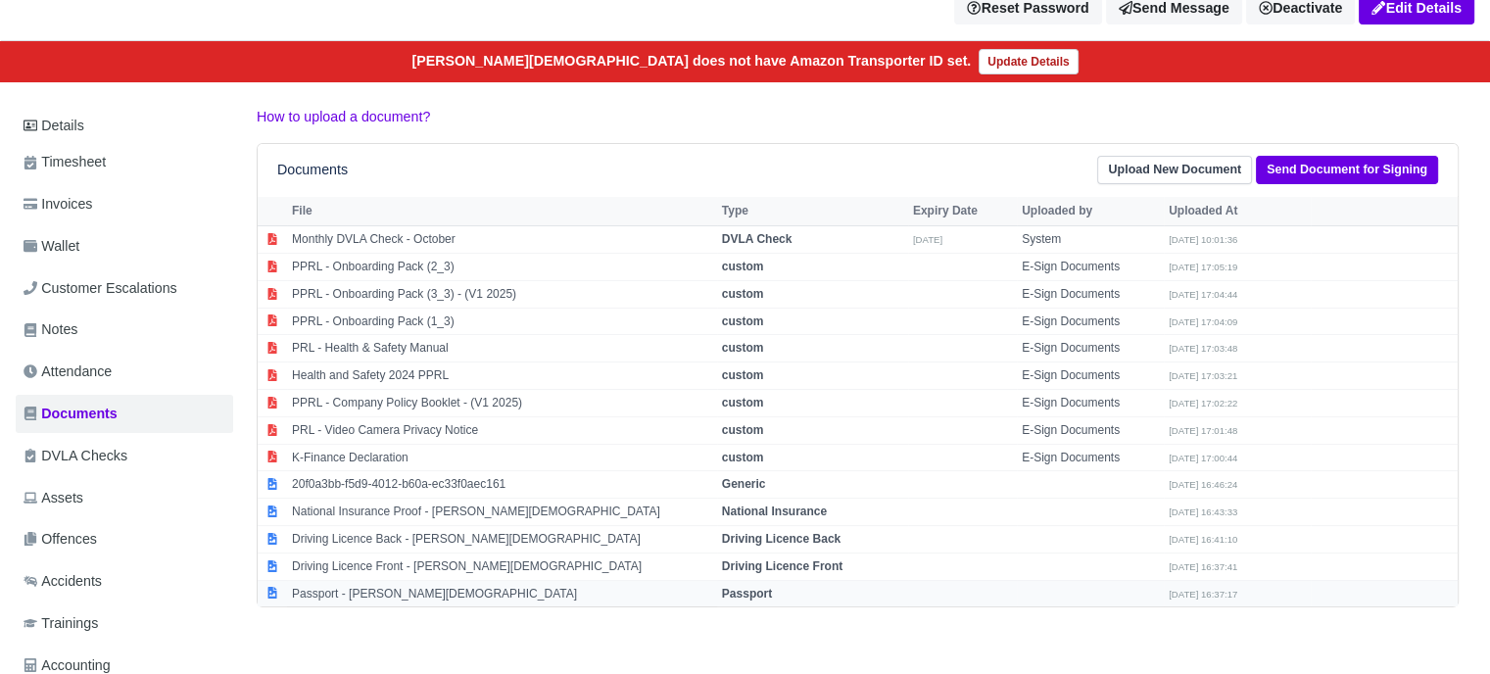
click at [734, 587] on strong "Passport" at bounding box center [747, 594] width 50 height 14
select select "passport"
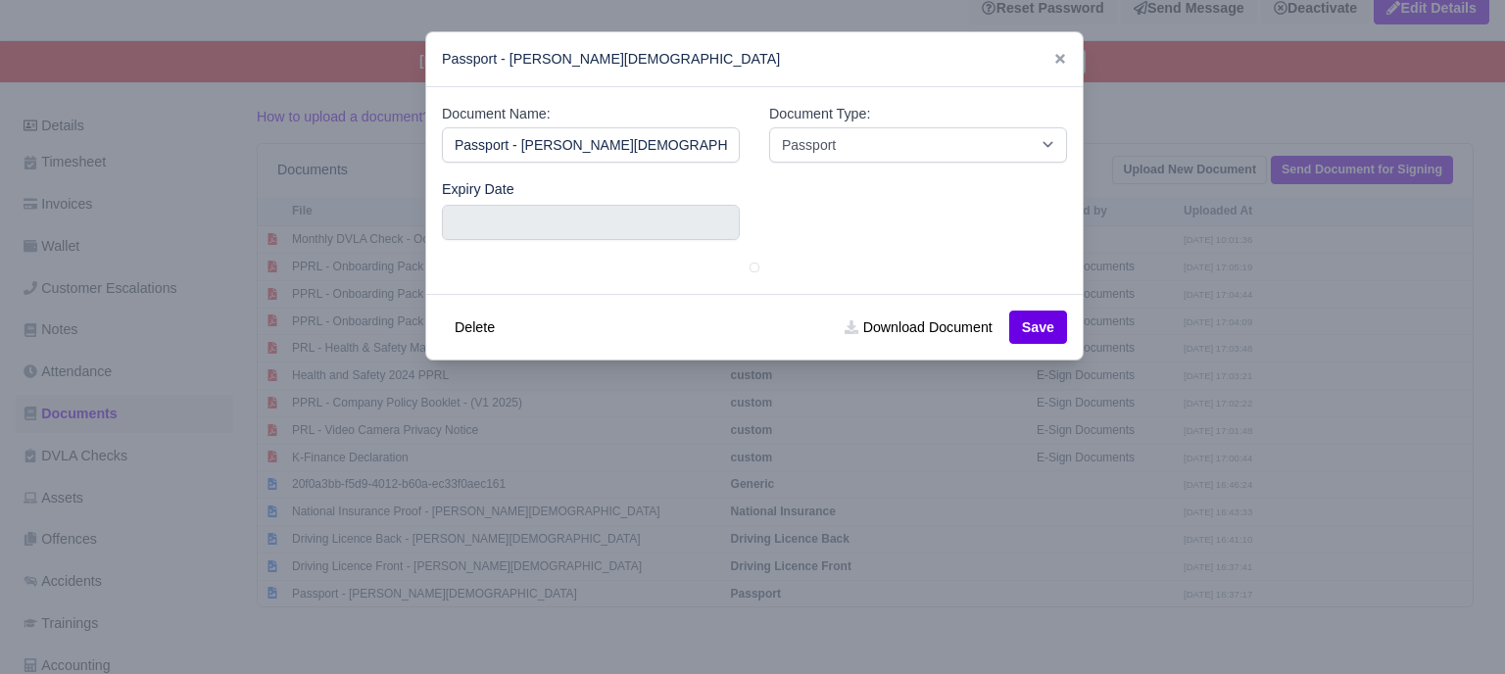
click at [1242, 469] on div at bounding box center [752, 337] width 1505 height 674
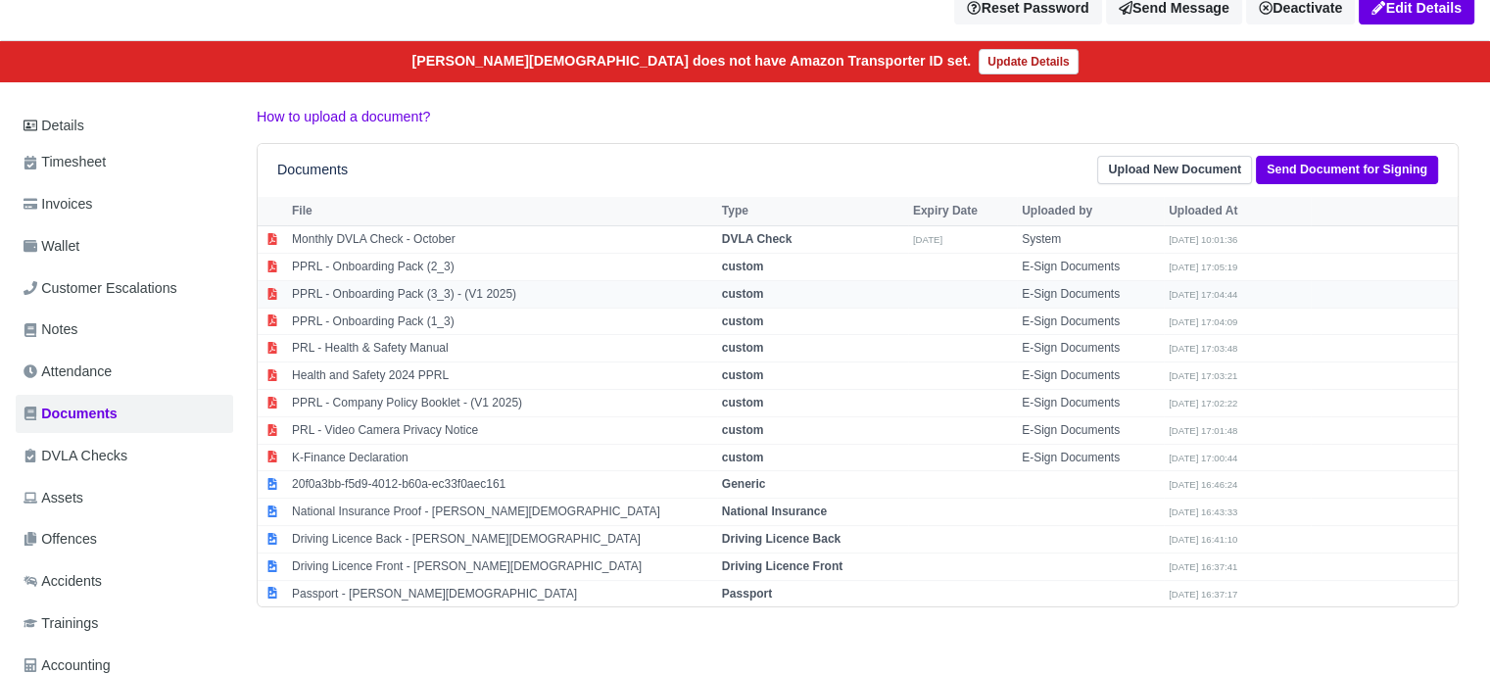
scroll to position [0, 0]
